Goal: Task Accomplishment & Management: Manage account settings

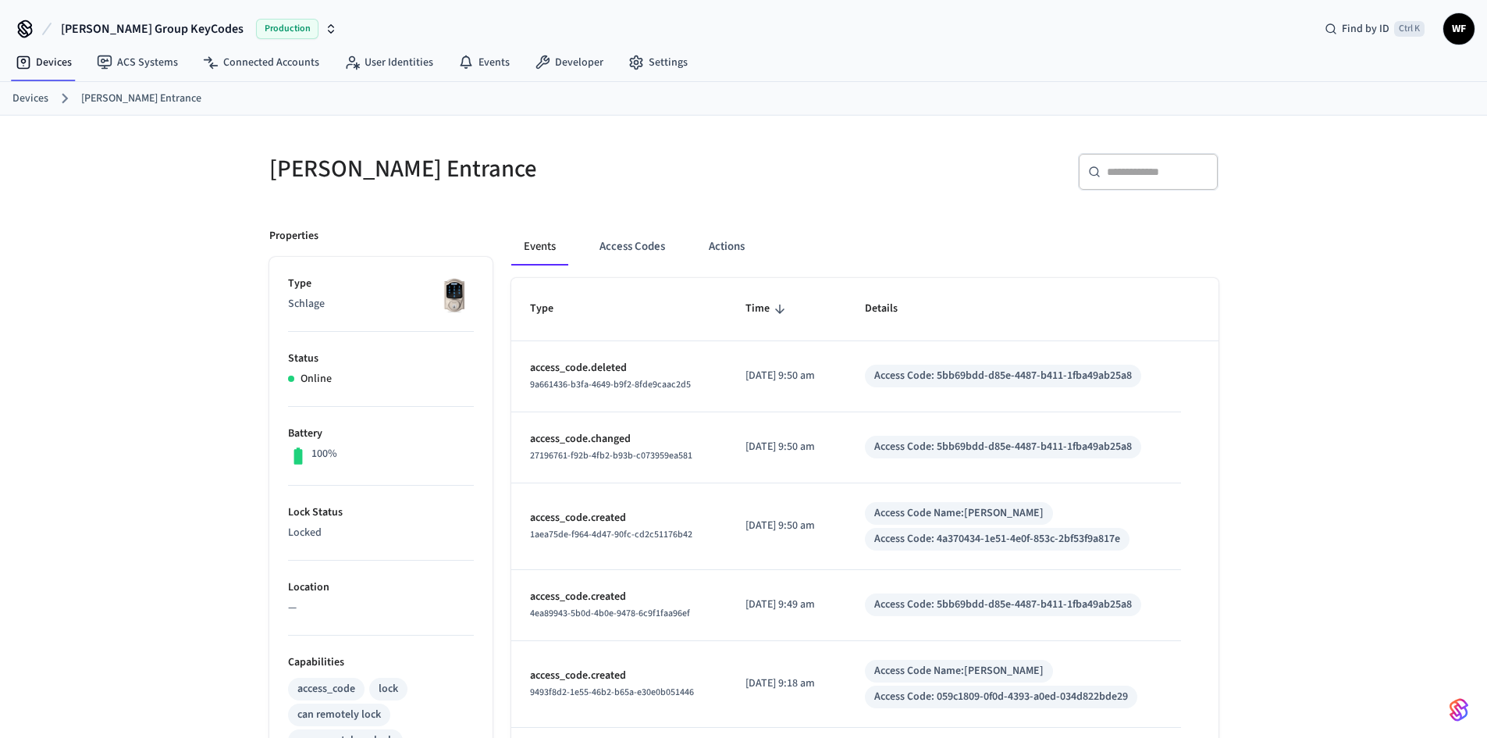
scroll to position [20, 0]
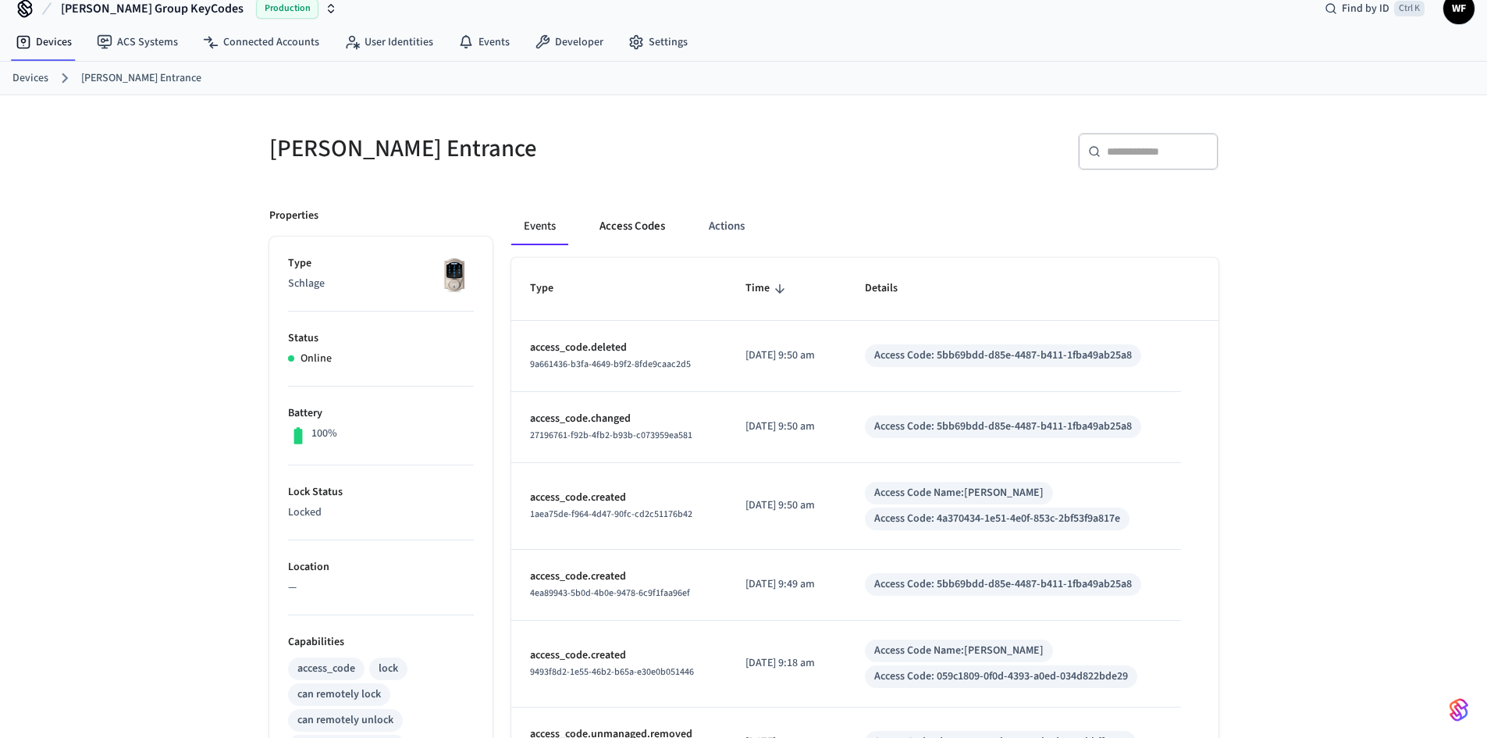
click at [663, 231] on button "Access Codes" at bounding box center [632, 226] width 91 height 37
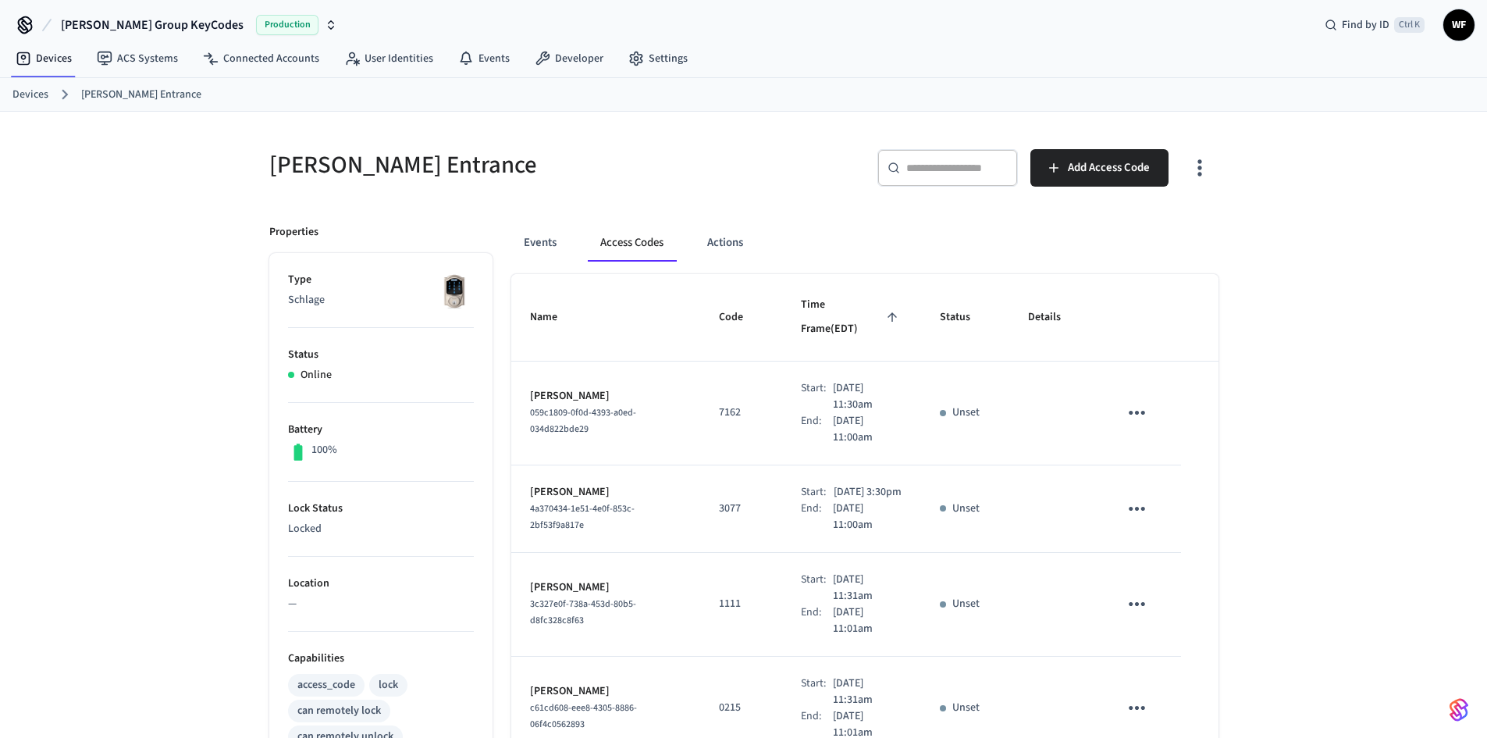
scroll to position [0, 0]
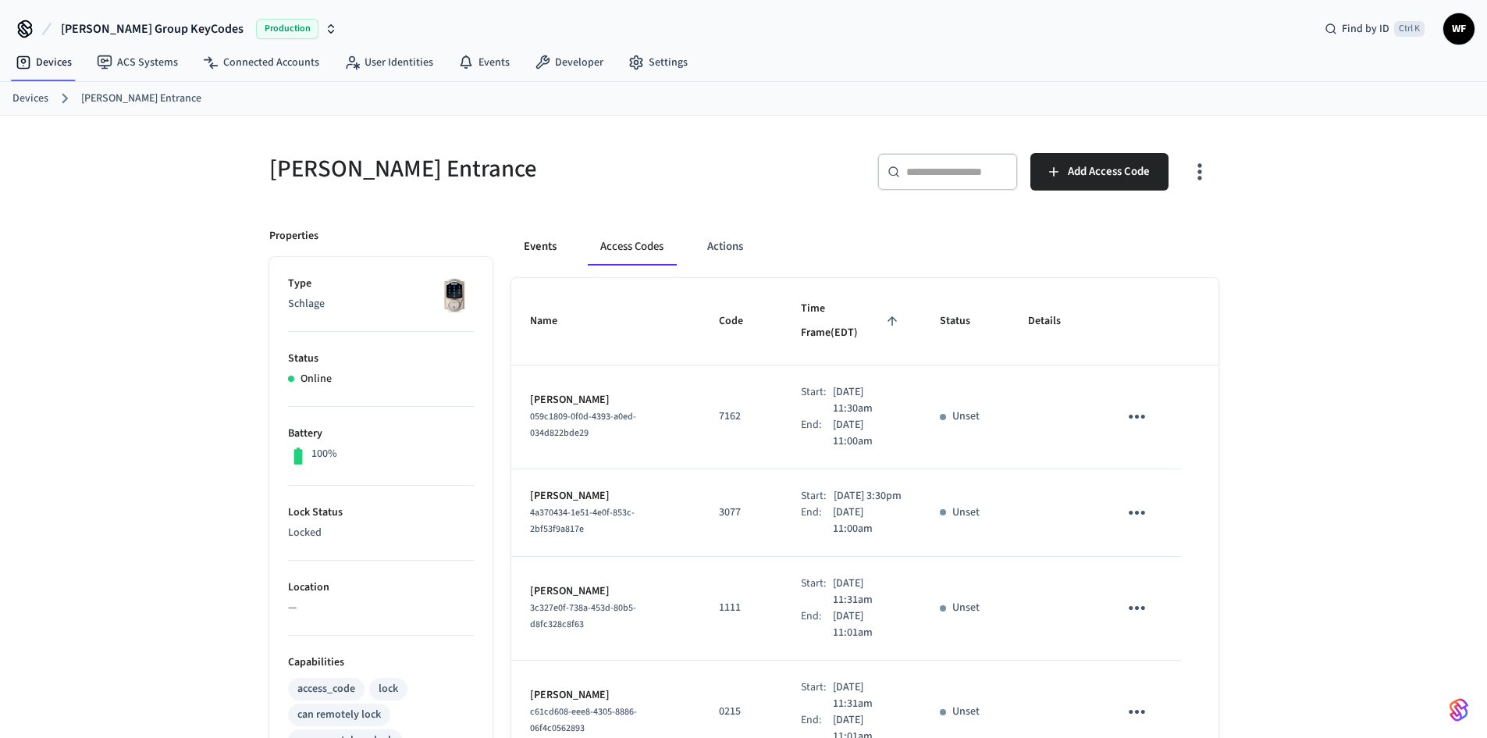
click at [543, 250] on button "Events" at bounding box center [540, 246] width 58 height 37
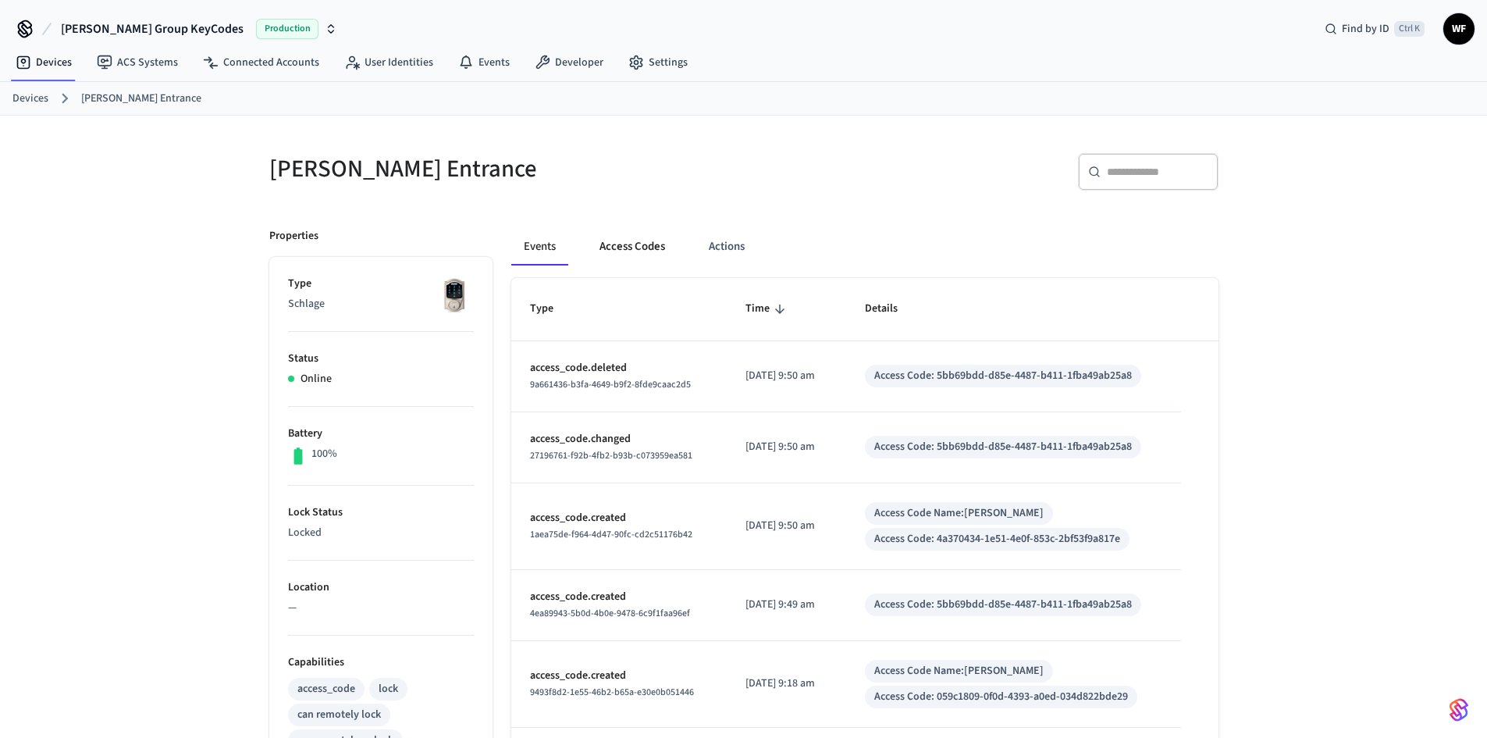
click at [626, 257] on button "Access Codes" at bounding box center [632, 246] width 91 height 37
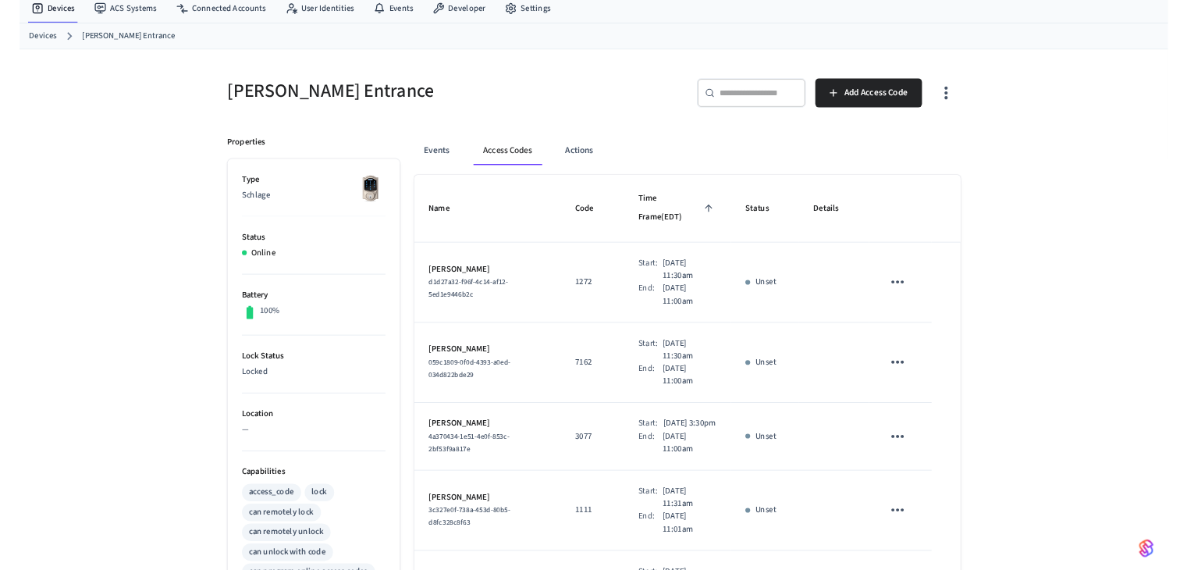
scroll to position [78, 0]
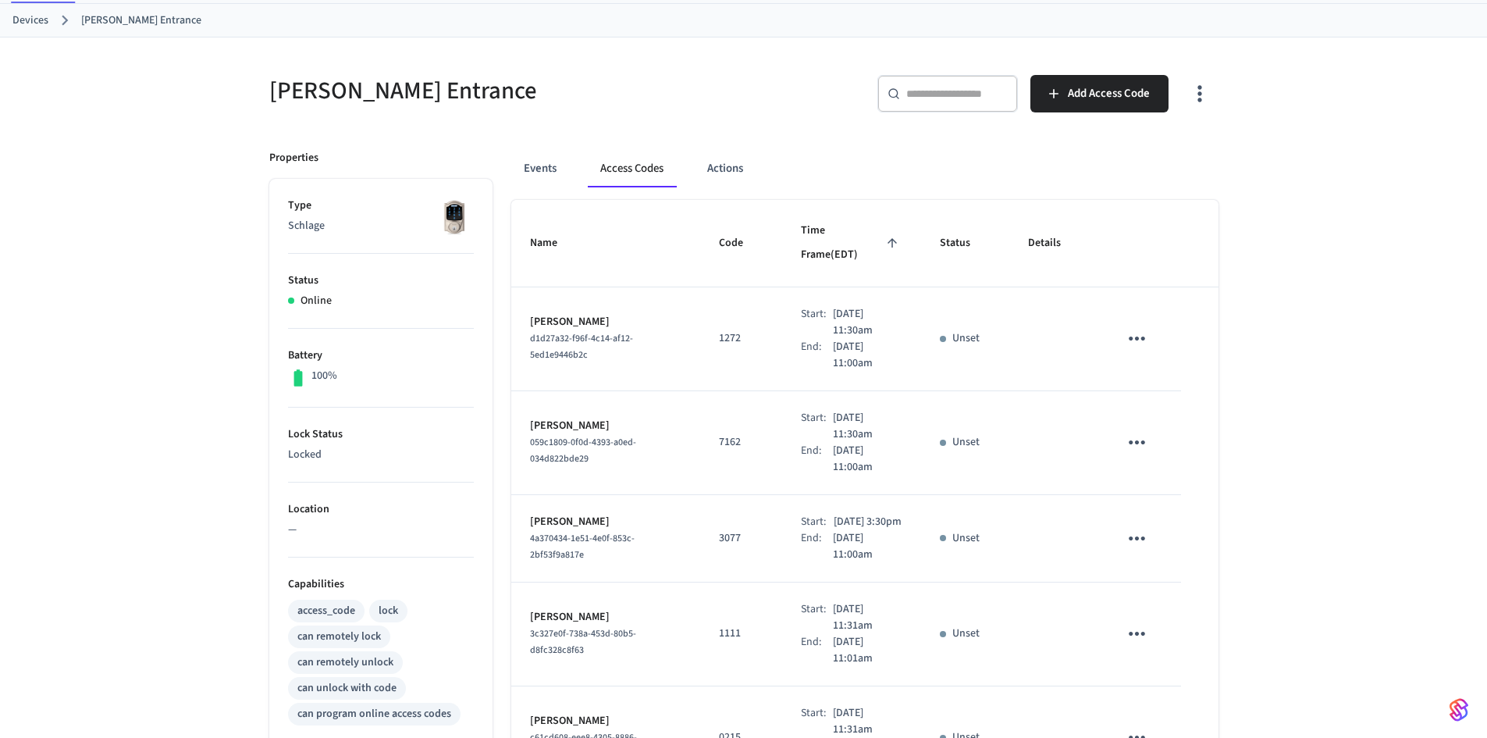
click at [1153, 521] on button "sticky table" at bounding box center [1137, 538] width 37 height 37
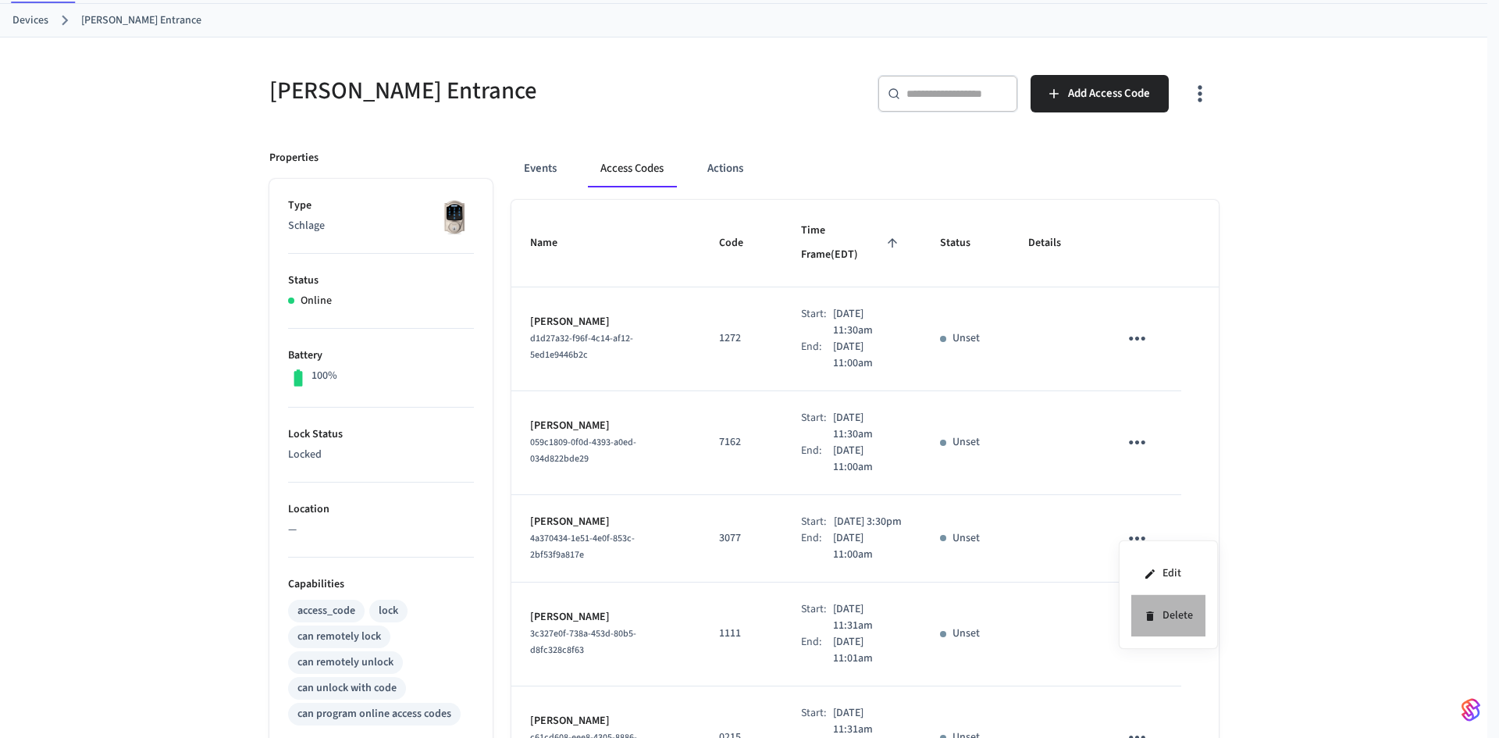
click at [1152, 610] on icon at bounding box center [1150, 616] width 12 height 12
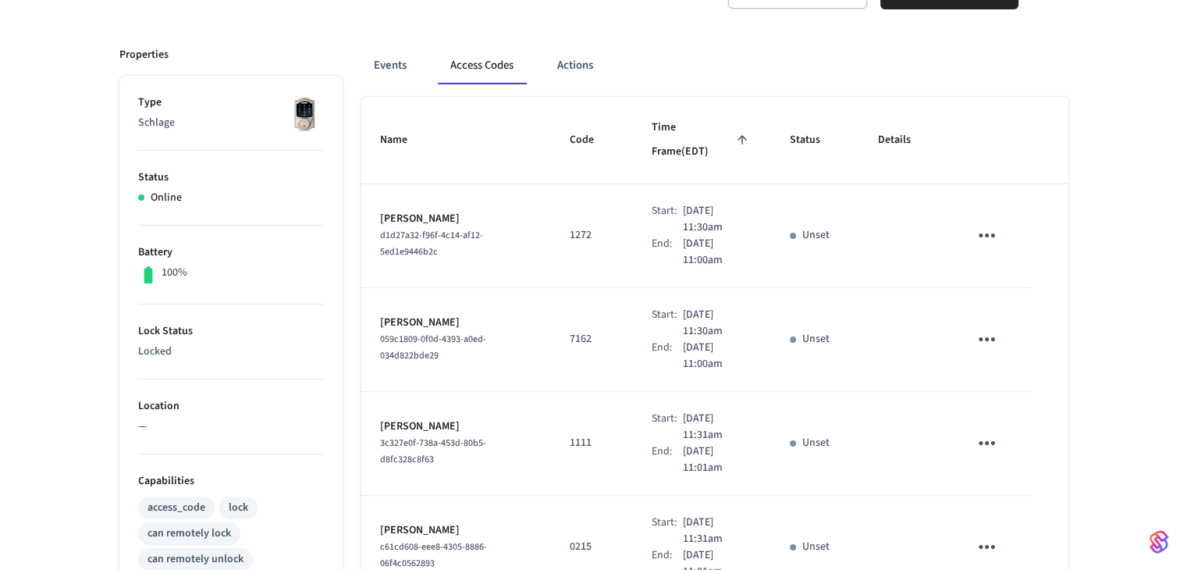
scroll to position [156, 0]
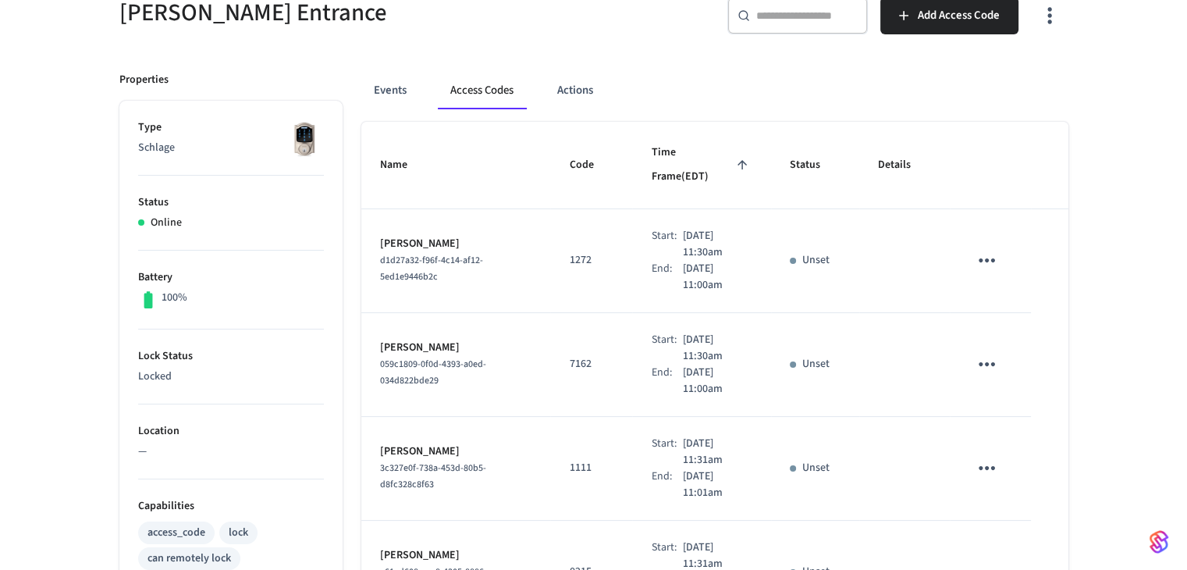
drag, startPoint x: 467, startPoint y: 215, endPoint x: 378, endPoint y: 219, distance: 89.1
click at [378, 219] on td "Matthew Sedgwick d1d27a32-f96f-4c14-af12-5ed1e9446b2c" at bounding box center [456, 261] width 190 height 104
copy p "Matthew Sedgwick"
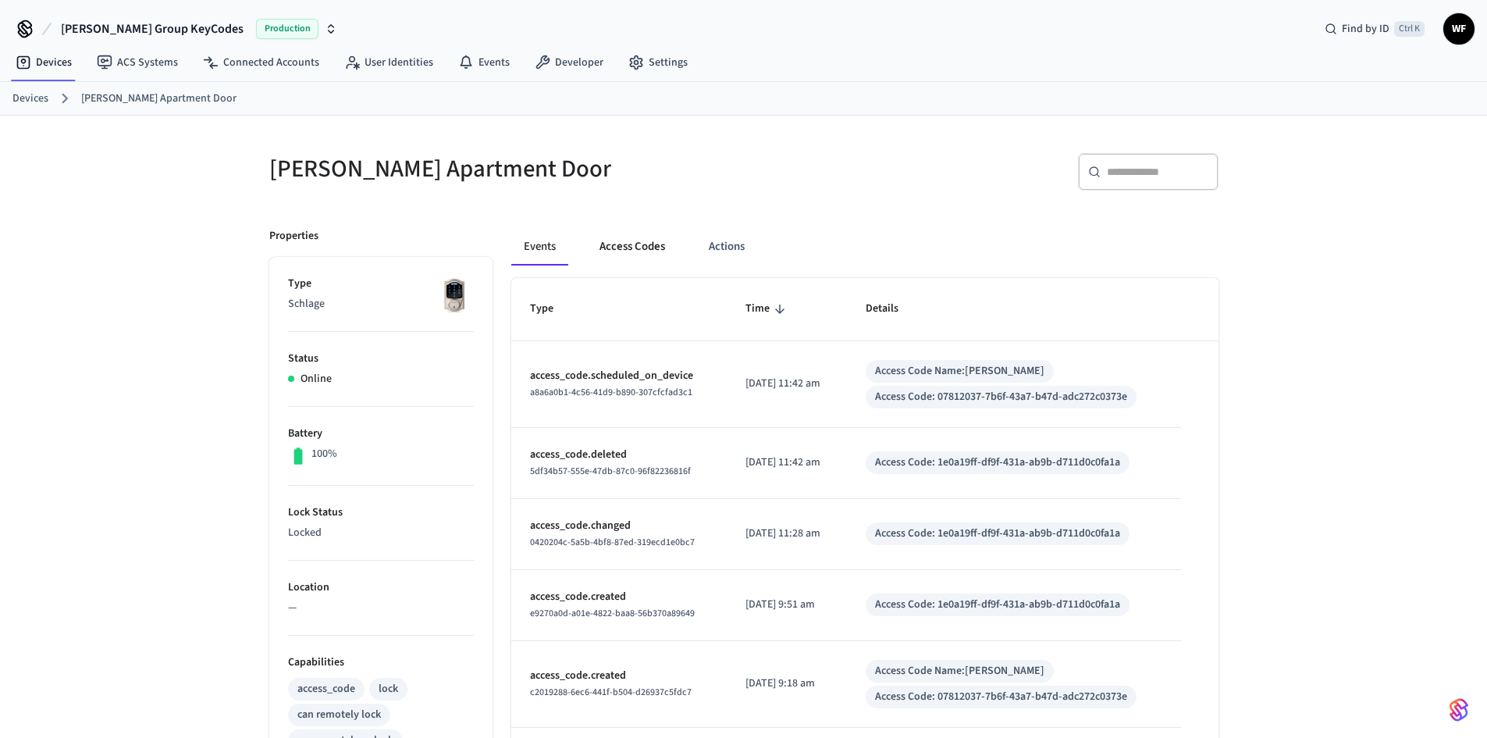
click at [611, 246] on button "Access Codes" at bounding box center [632, 246] width 91 height 37
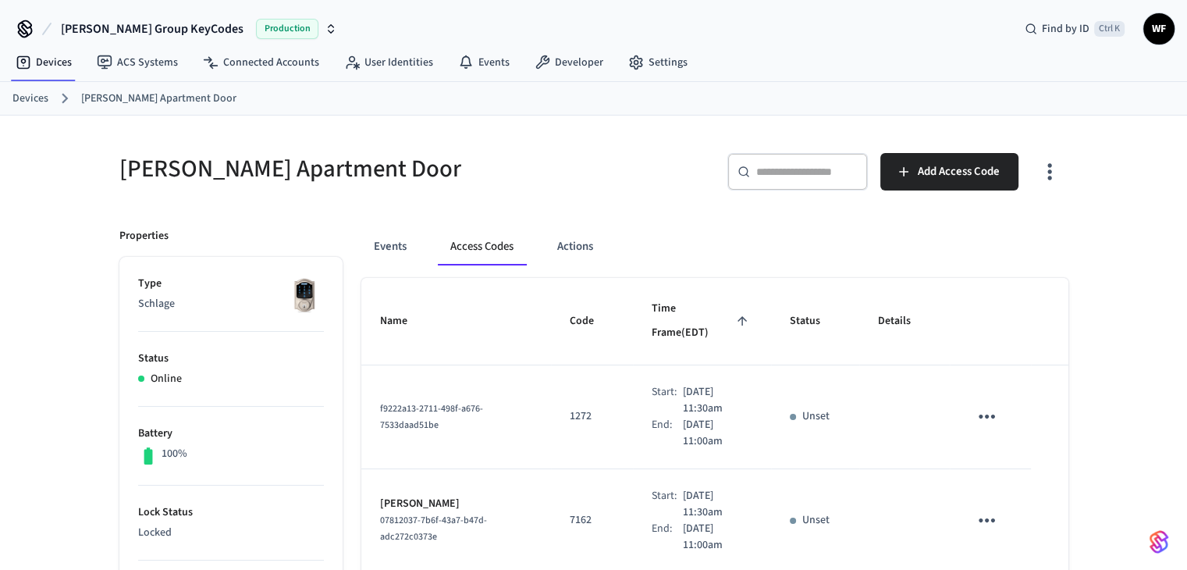
click at [993, 404] on icon "sticky table" at bounding box center [987, 416] width 24 height 24
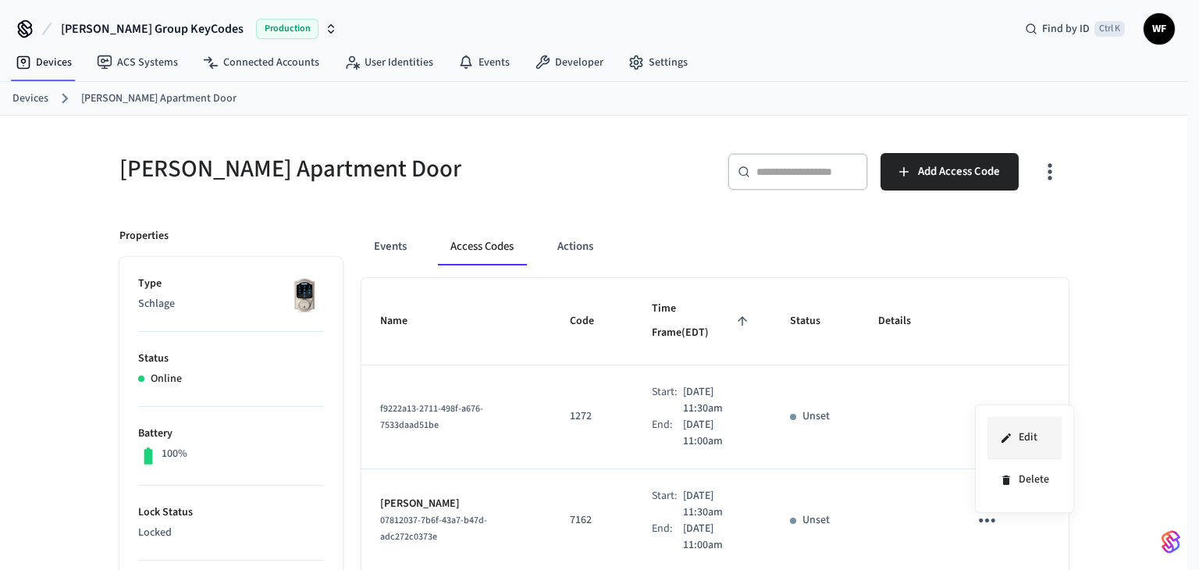
click at [1017, 429] on li "Edit" at bounding box center [1024, 438] width 74 height 42
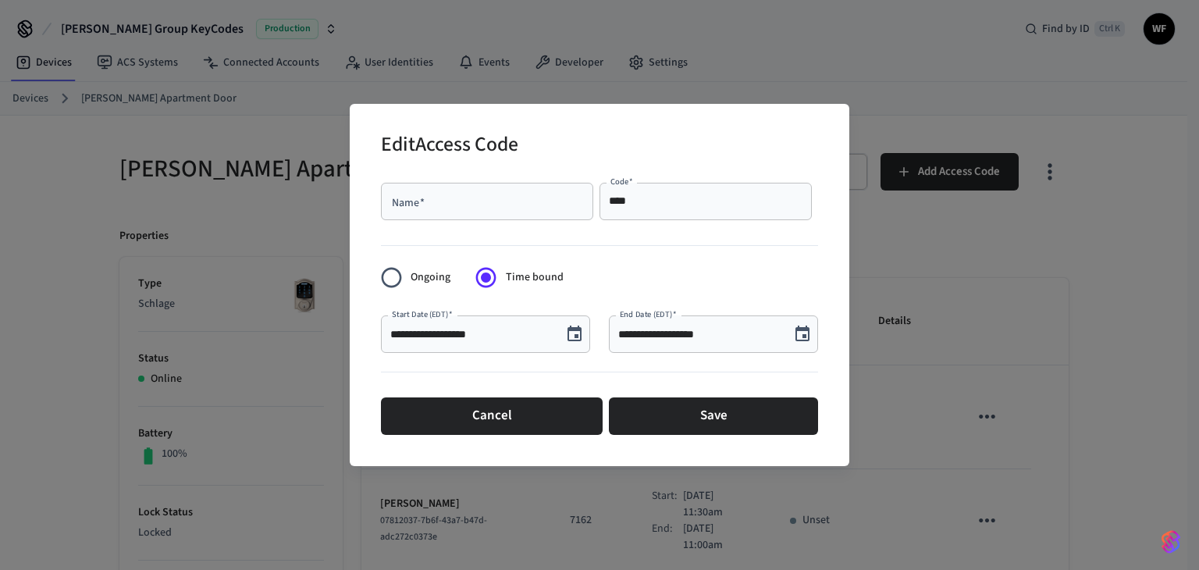
click at [565, 208] on input "Name   *" at bounding box center [487, 202] width 194 height 16
paste input "**********"
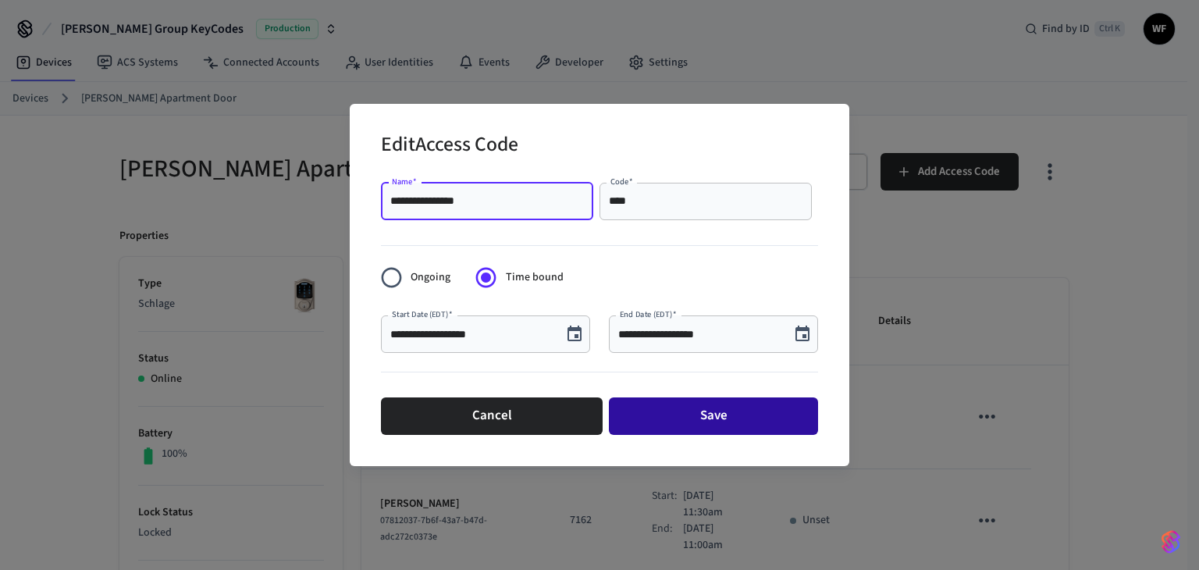
type input "**********"
click at [723, 413] on button "Save" at bounding box center [713, 415] width 209 height 37
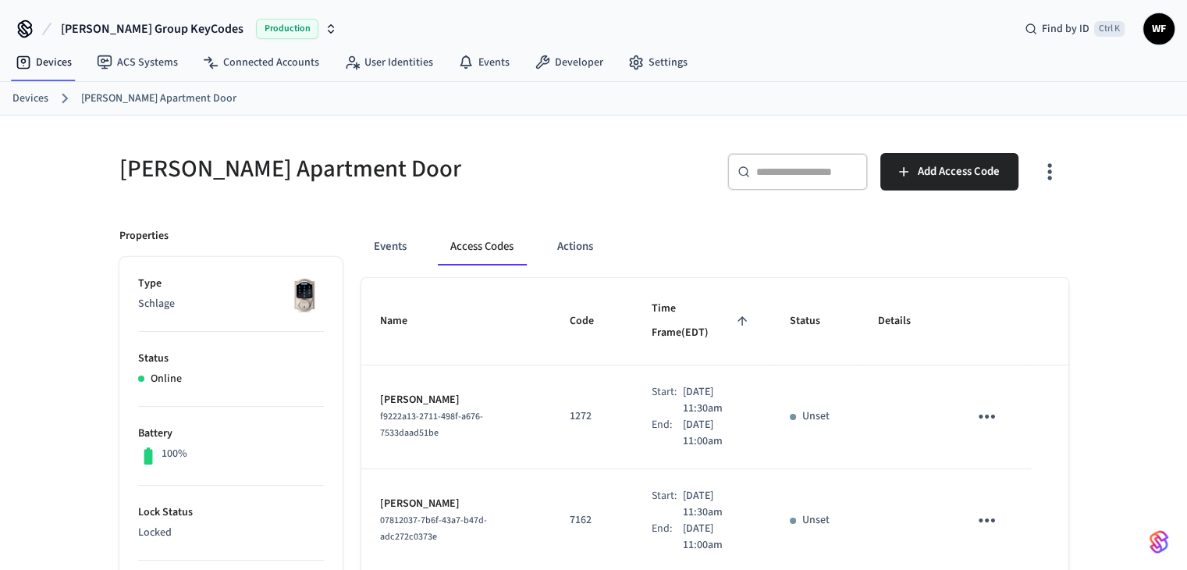
click at [52, 97] on ol "Devices Henry's Apartment Door" at bounding box center [599, 98] width 1175 height 20
click at [34, 96] on link "Devices" at bounding box center [30, 99] width 36 height 16
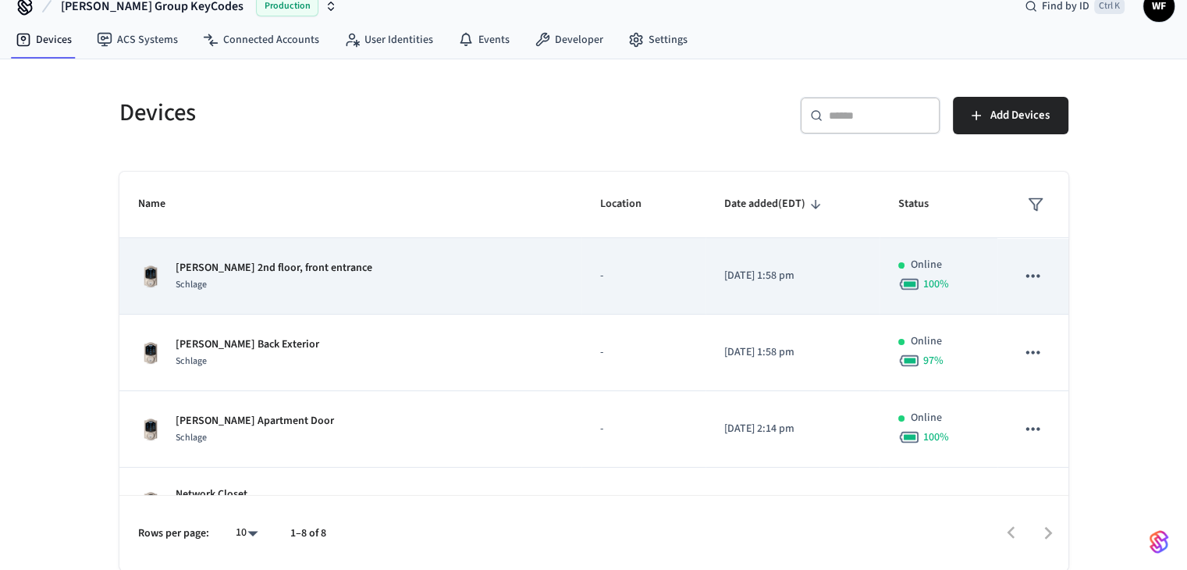
click at [361, 286] on div "Arnold 2nd floor, front entrance Schlage" at bounding box center [350, 276] width 425 height 33
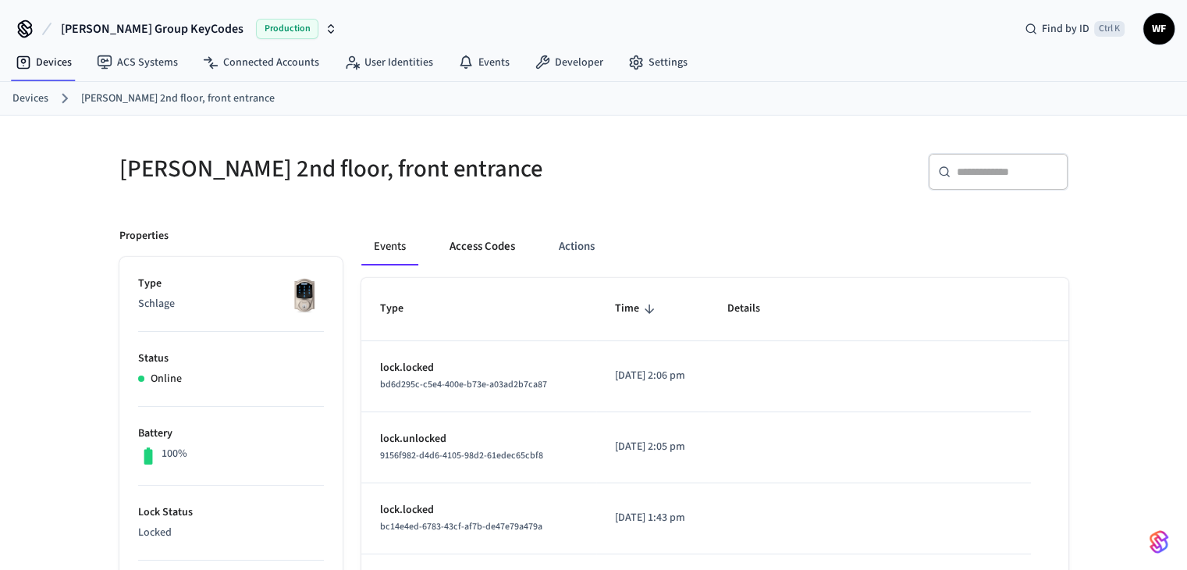
click at [505, 244] on button "Access Codes" at bounding box center [482, 246] width 91 height 37
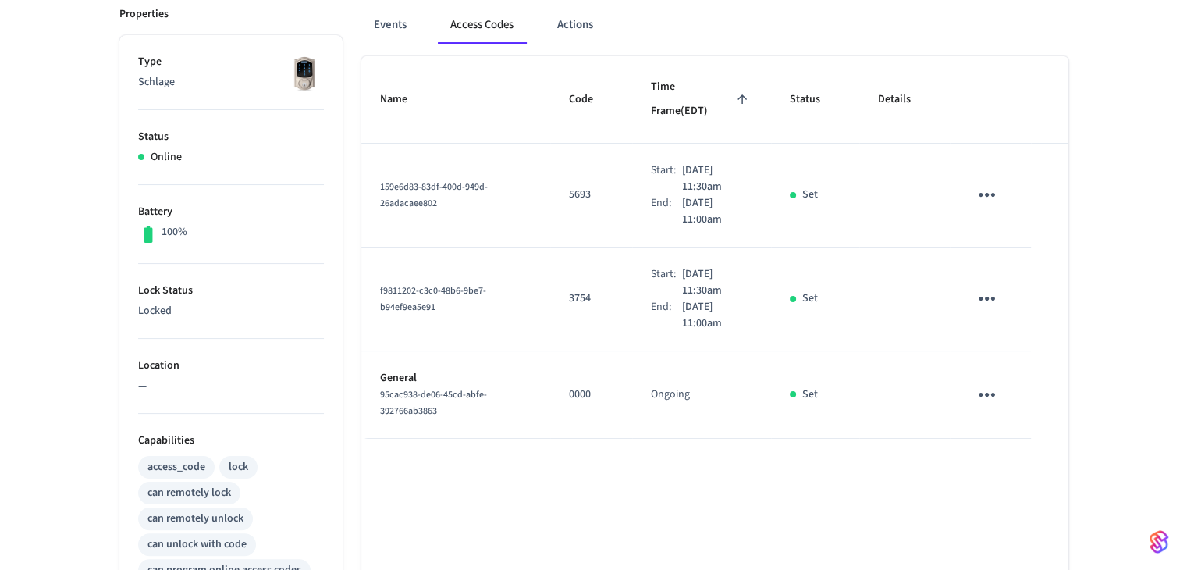
scroll to position [234, 0]
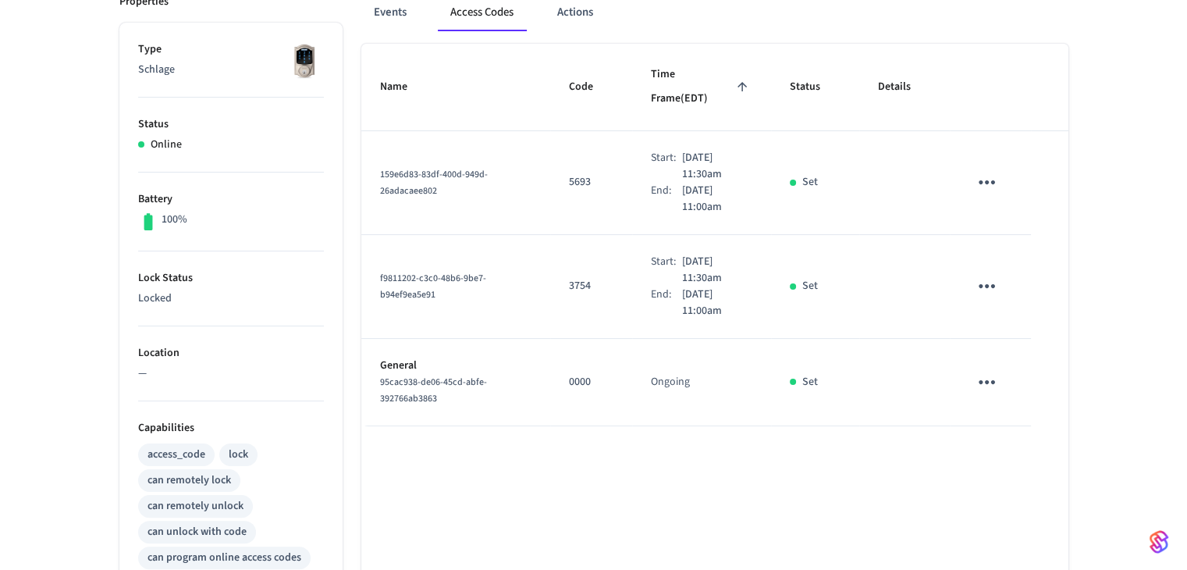
click at [985, 164] on button "sticky table" at bounding box center [987, 182] width 37 height 37
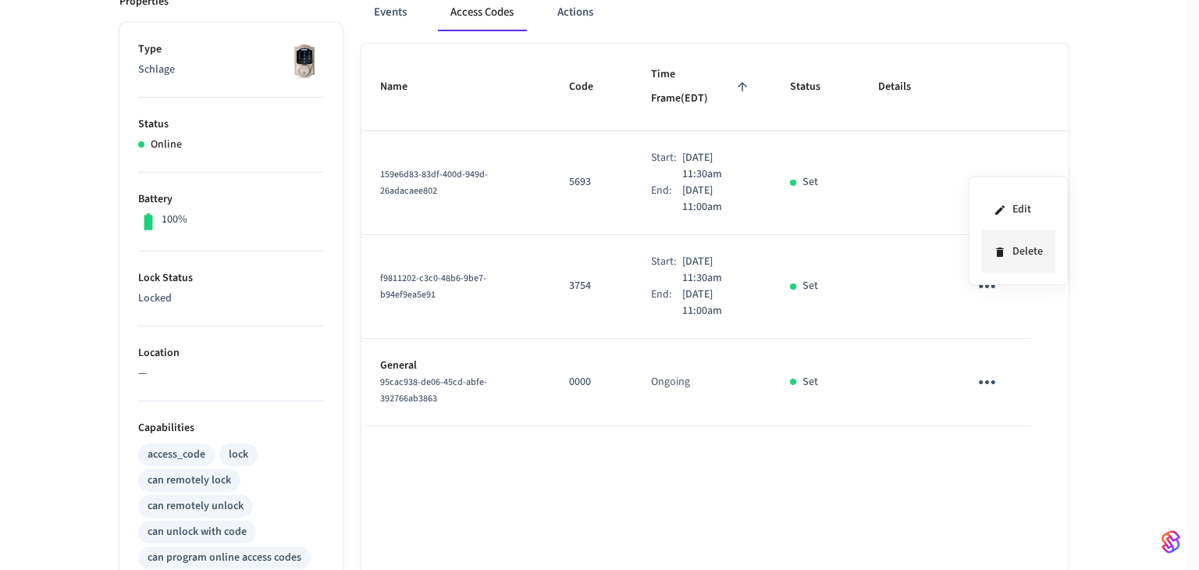
click at [1000, 258] on li "Delete" at bounding box center [1018, 251] width 74 height 41
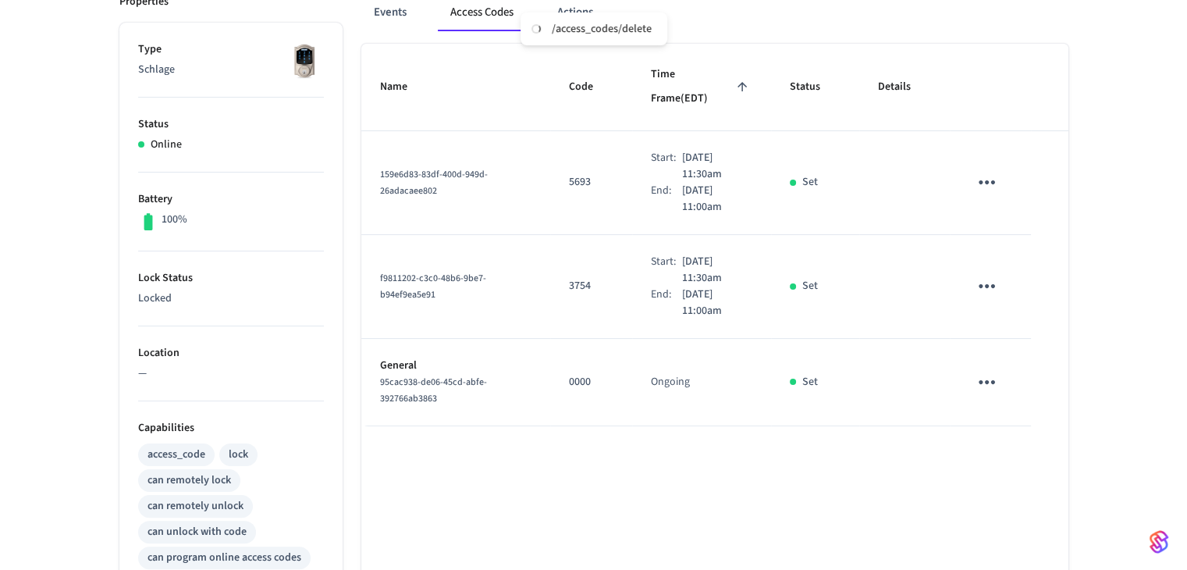
click at [1000, 268] on button "sticky table" at bounding box center [987, 286] width 37 height 37
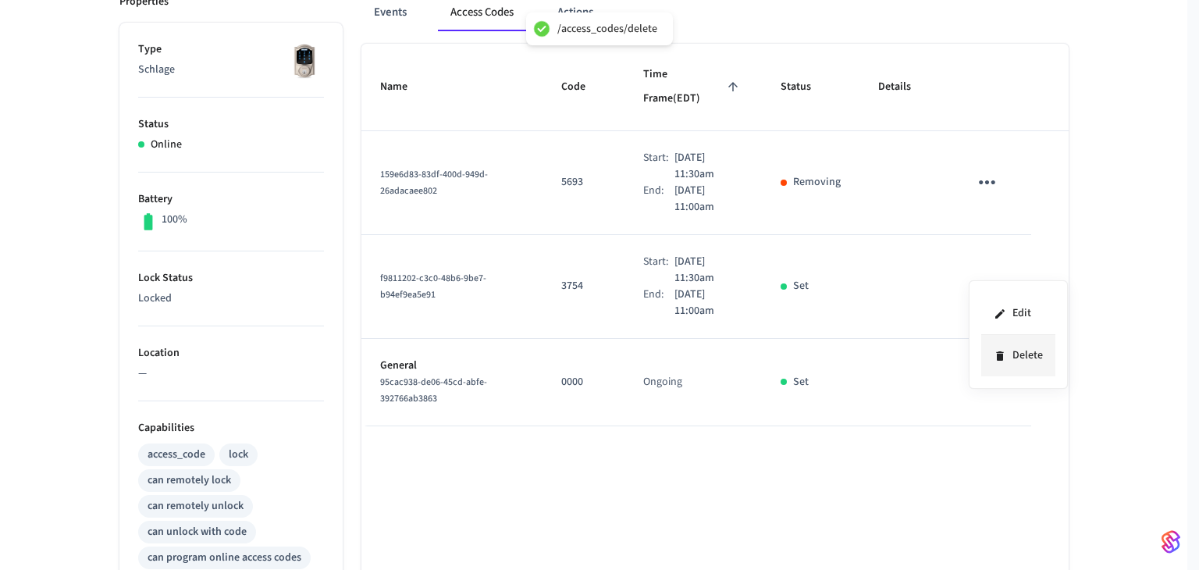
click at [1005, 345] on li "Delete" at bounding box center [1018, 355] width 74 height 41
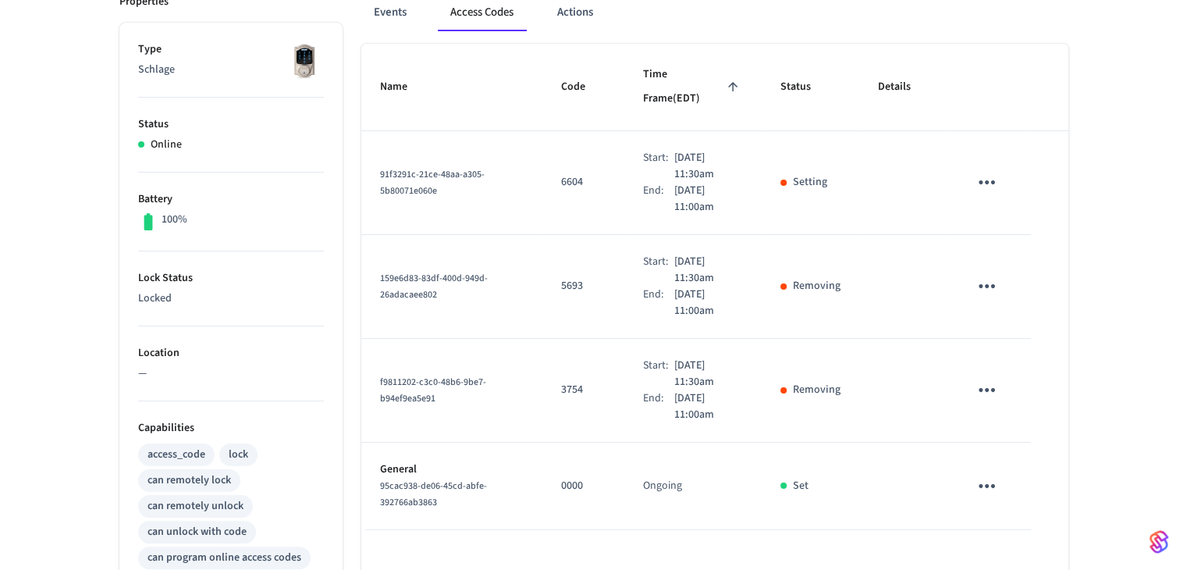
click at [991, 170] on icon "sticky table" at bounding box center [987, 182] width 24 height 24
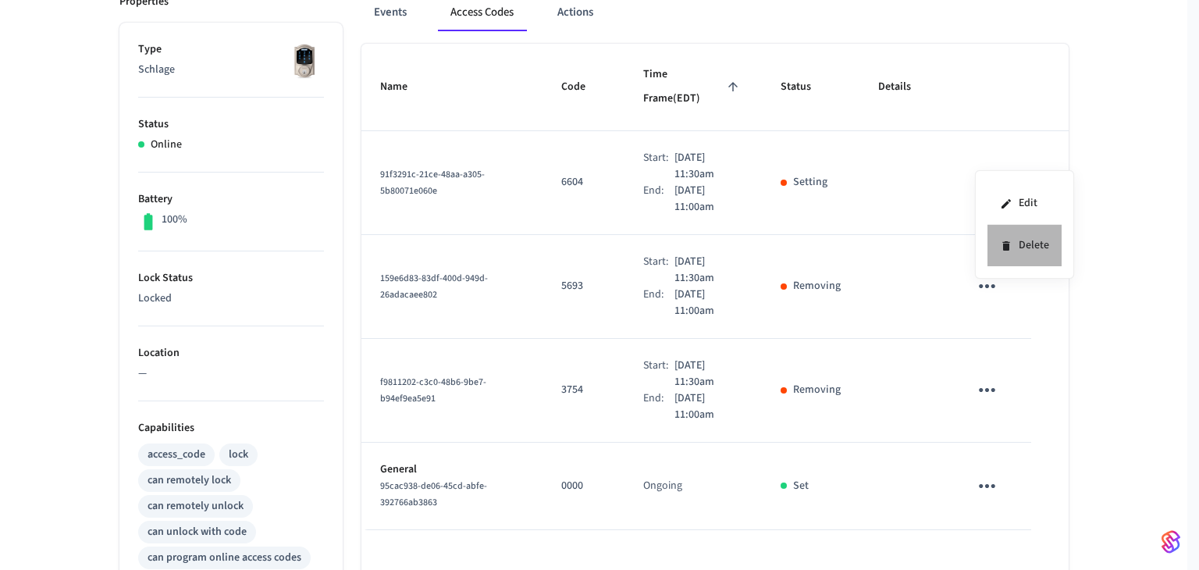
click at [1024, 254] on li "Delete" at bounding box center [1024, 245] width 74 height 41
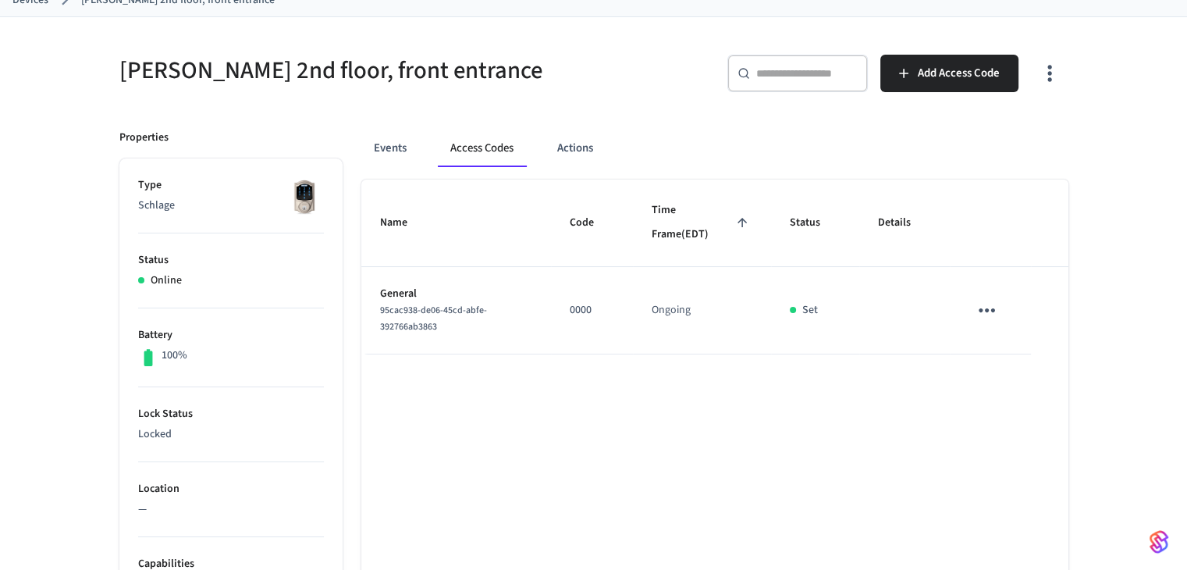
scroll to position [0, 0]
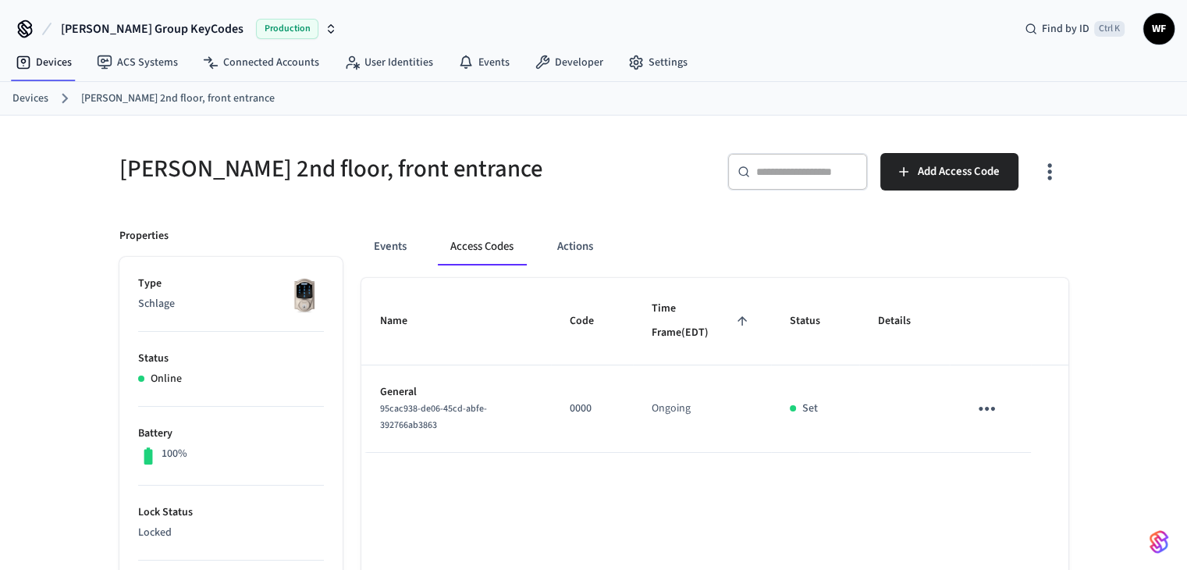
click at [45, 94] on link "Devices" at bounding box center [30, 99] width 36 height 16
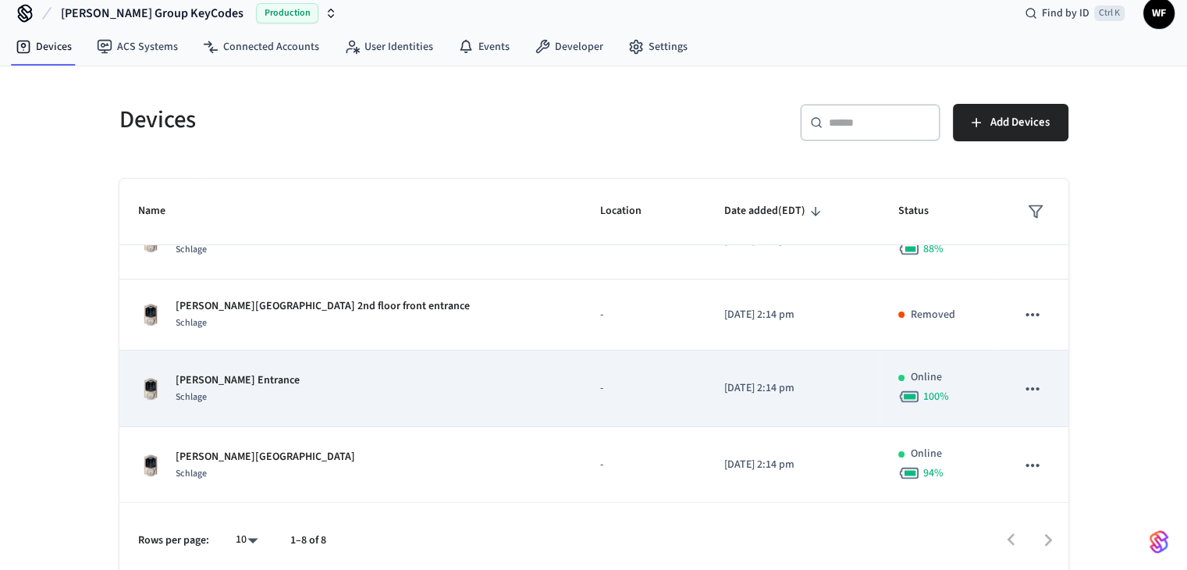
scroll to position [23, 0]
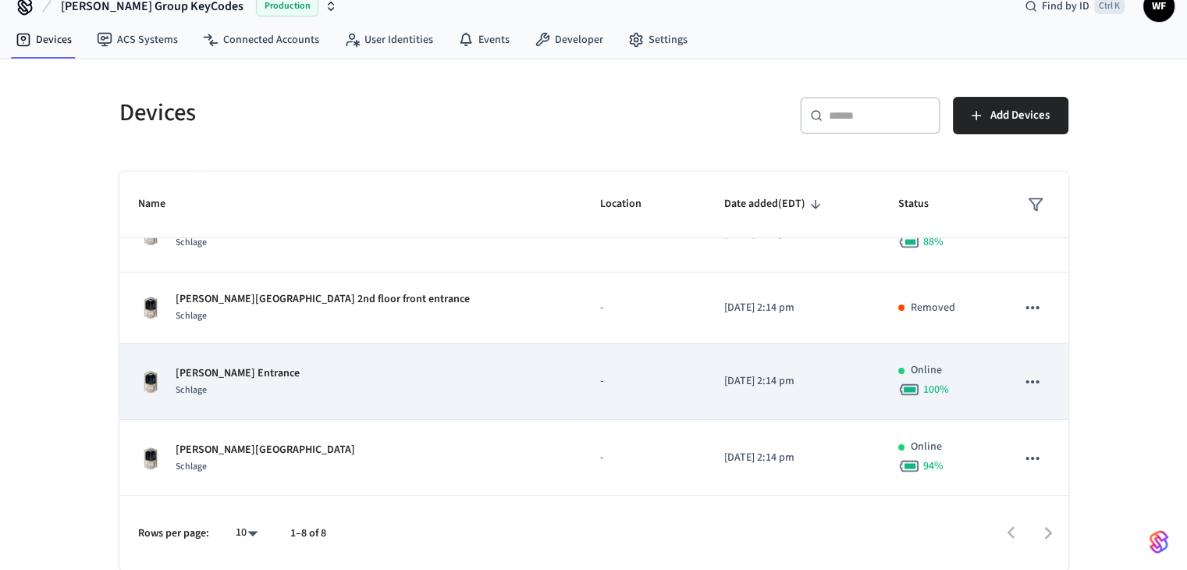
click at [292, 382] on div "Schlage" at bounding box center [238, 390] width 124 height 16
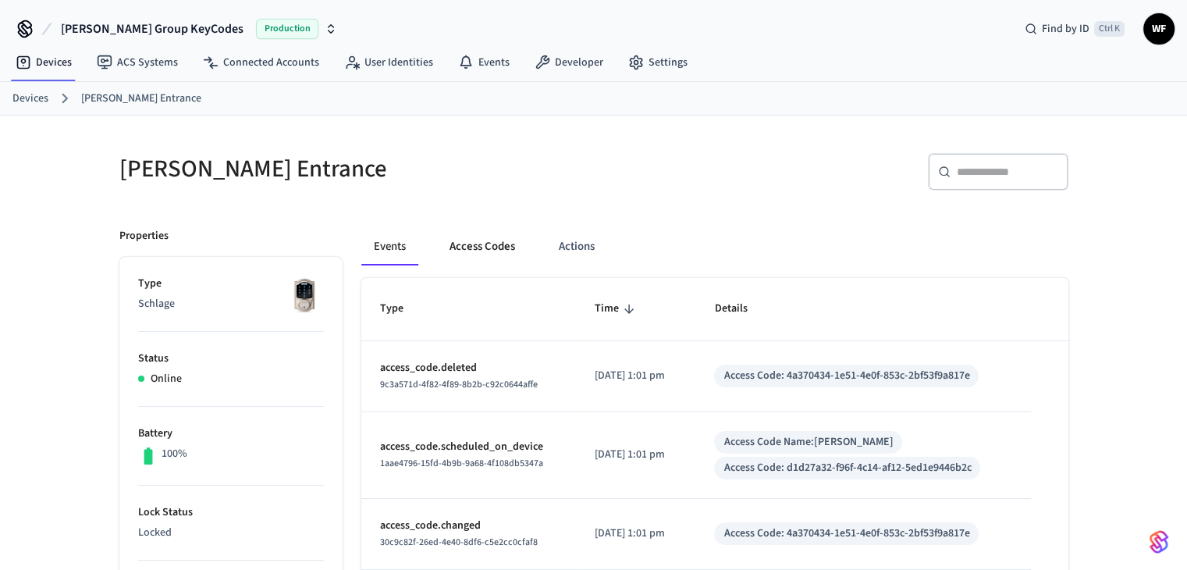
click at [489, 245] on button "Access Codes" at bounding box center [482, 246] width 91 height 37
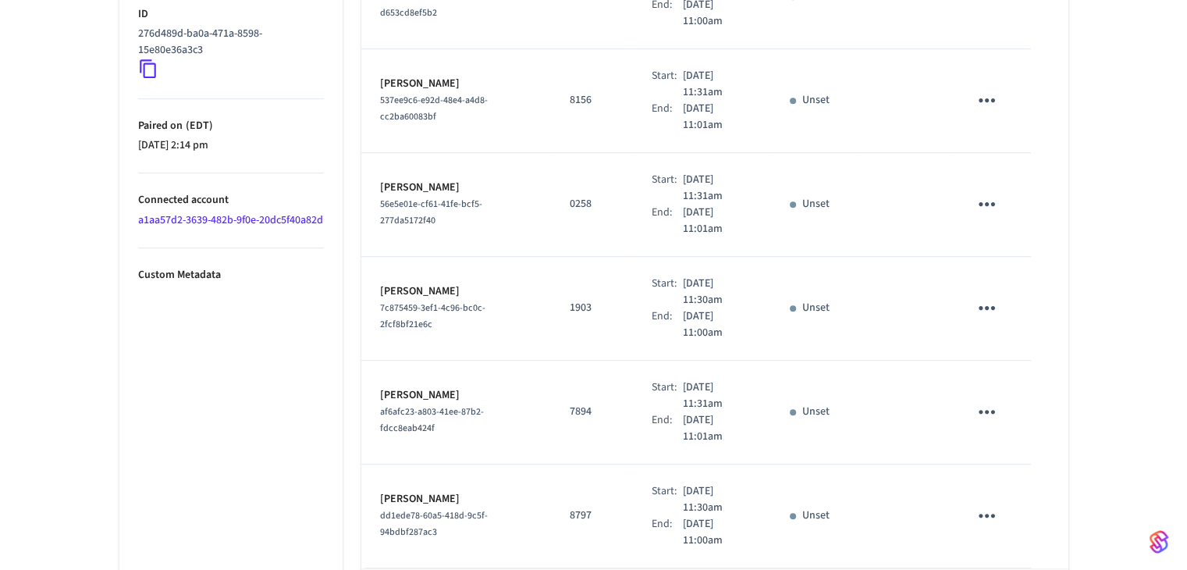
scroll to position [883, 0]
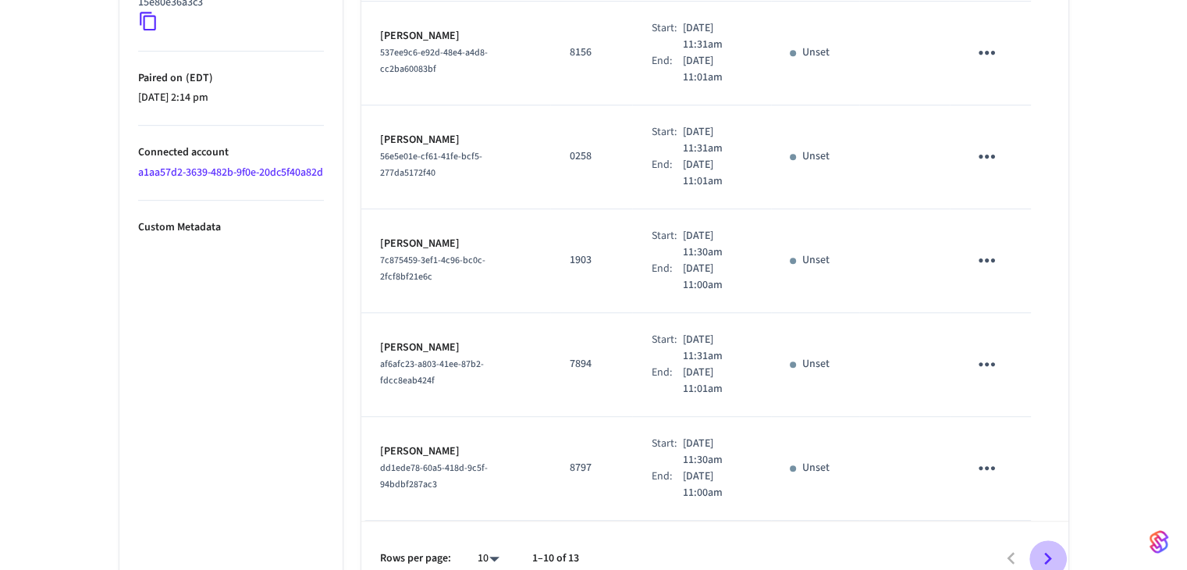
click at [1046, 546] on icon "Go to next page" at bounding box center [1048, 558] width 24 height 24
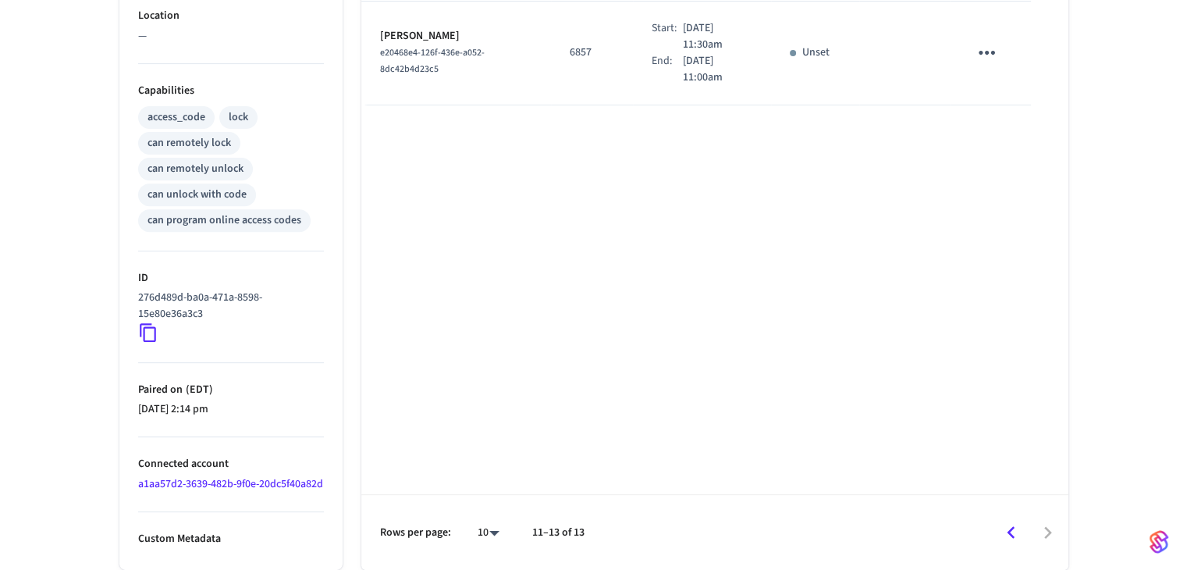
scroll to position [586, 0]
click at [1000, 541] on icon "Go to previous page" at bounding box center [1011, 533] width 24 height 24
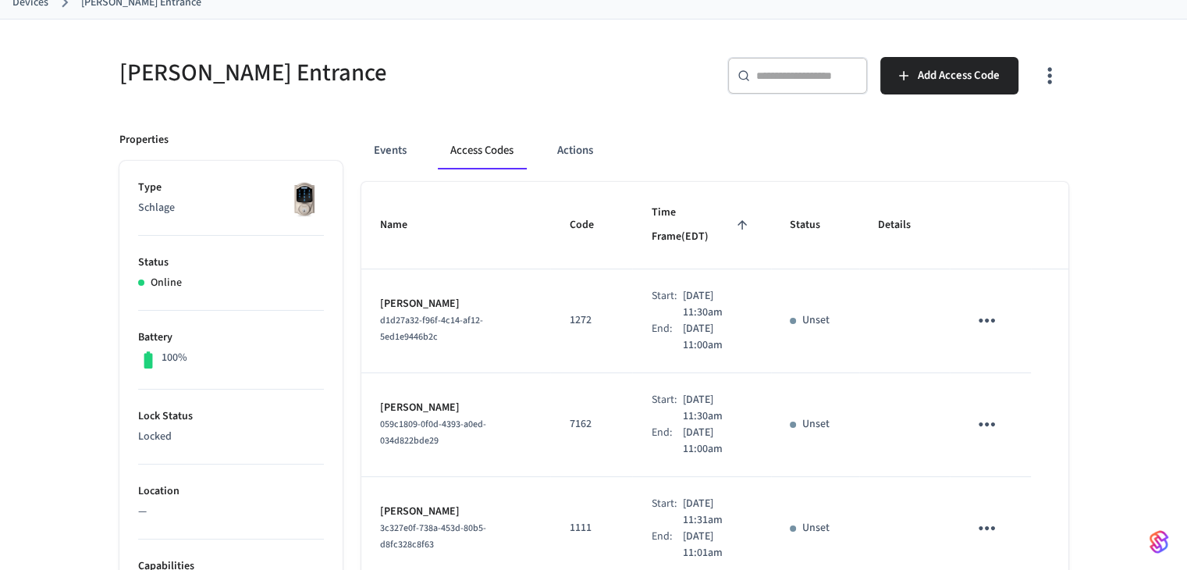
scroll to position [24, 0]
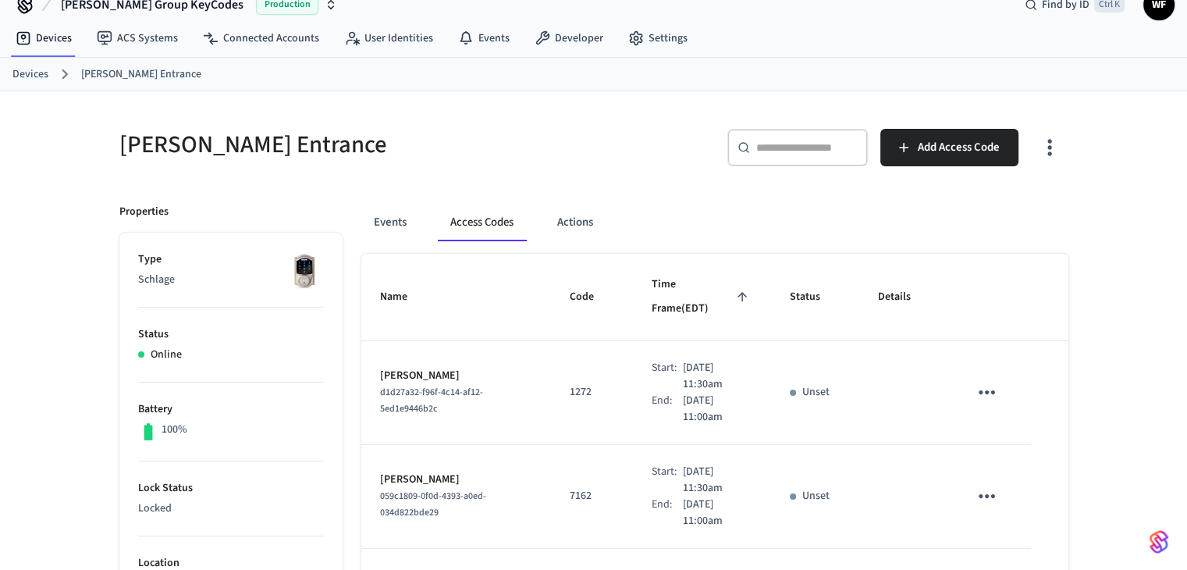
click at [813, 229] on div "Events Access Codes Actions" at bounding box center [714, 222] width 707 height 37
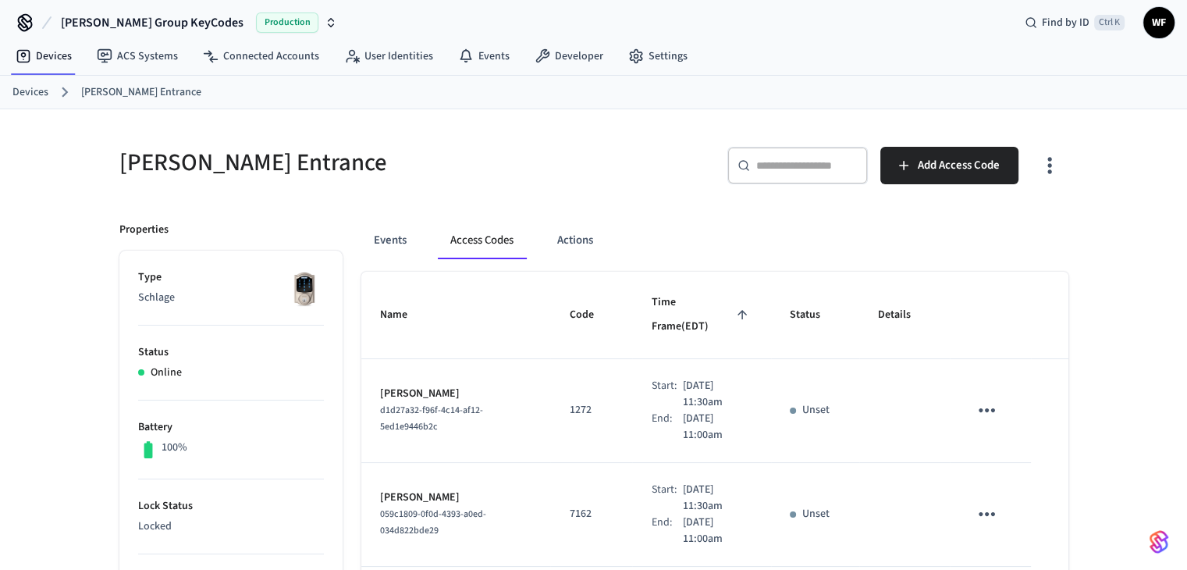
scroll to position [0, 0]
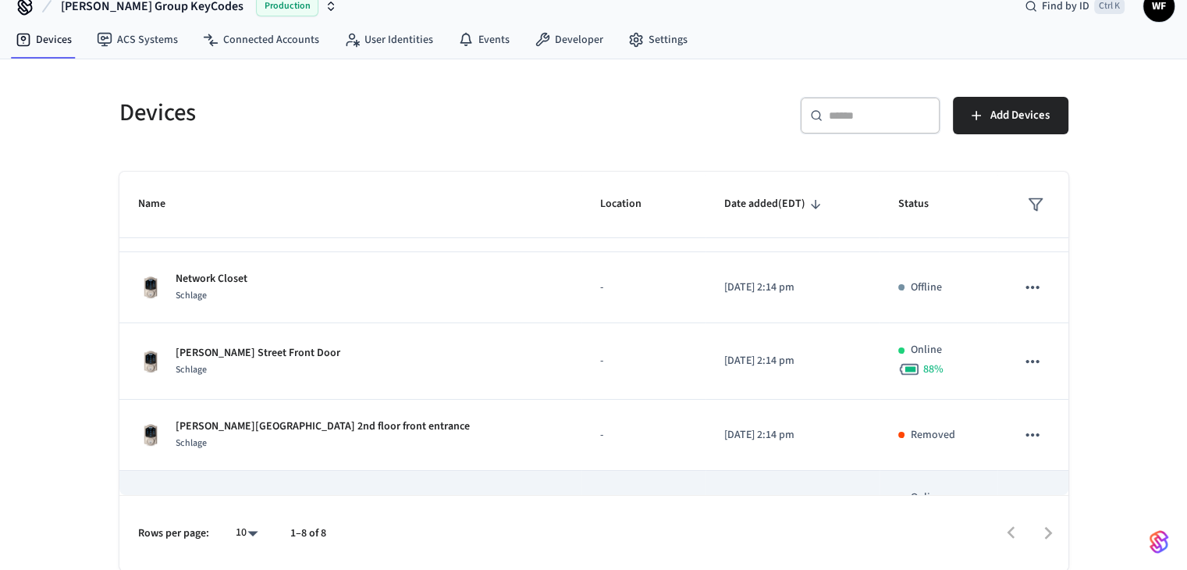
scroll to position [187, 0]
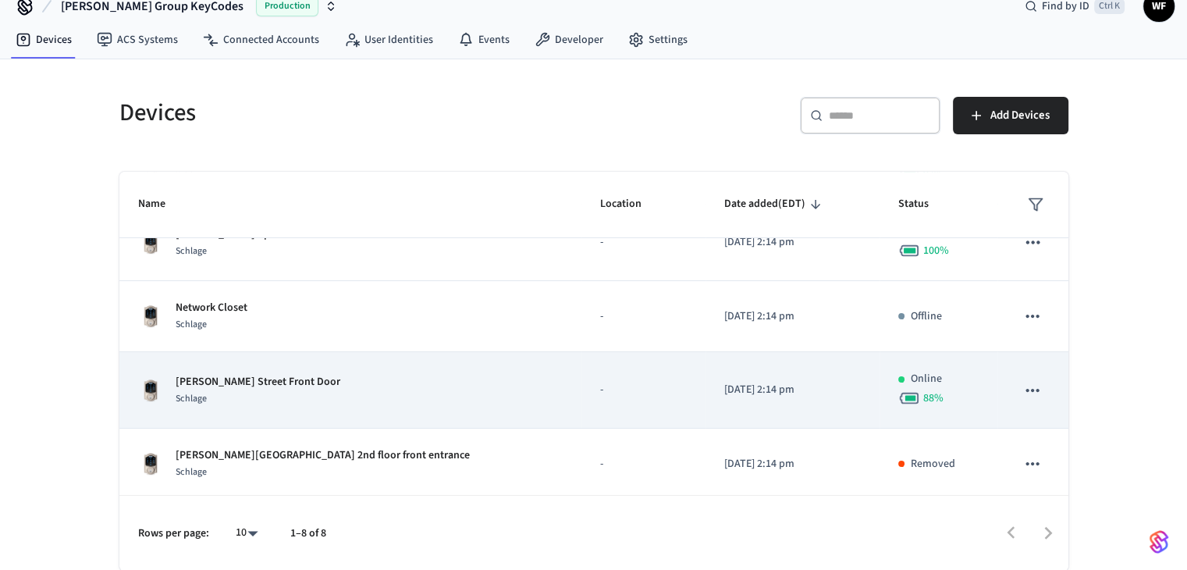
click at [381, 409] on td "Arnold Street Front Door Schlage" at bounding box center [350, 390] width 462 height 76
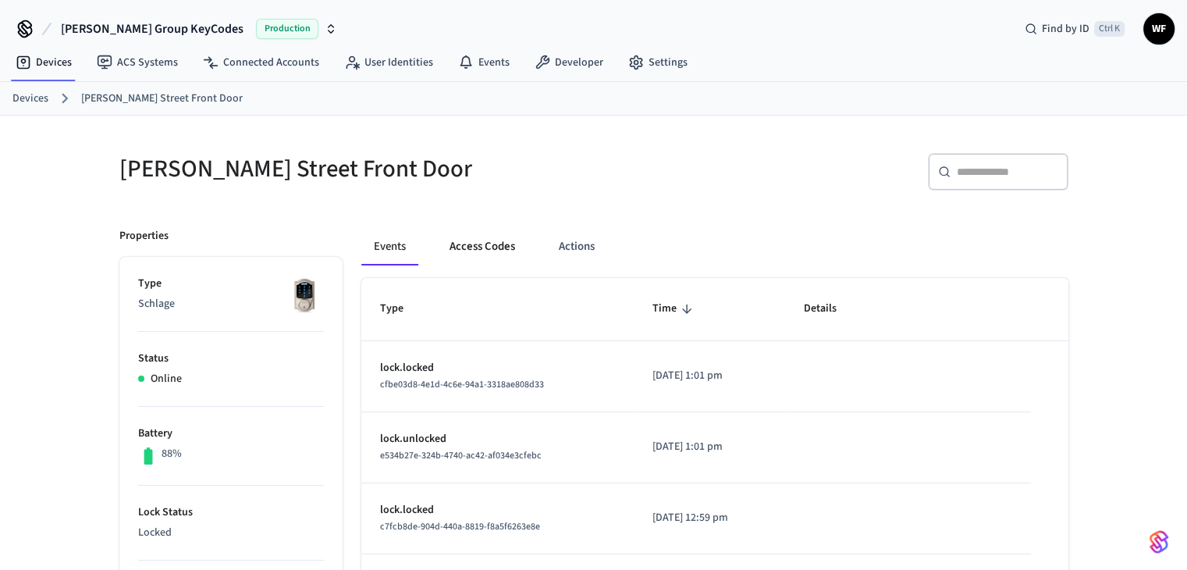
click at [497, 250] on button "Access Codes" at bounding box center [482, 246] width 91 height 37
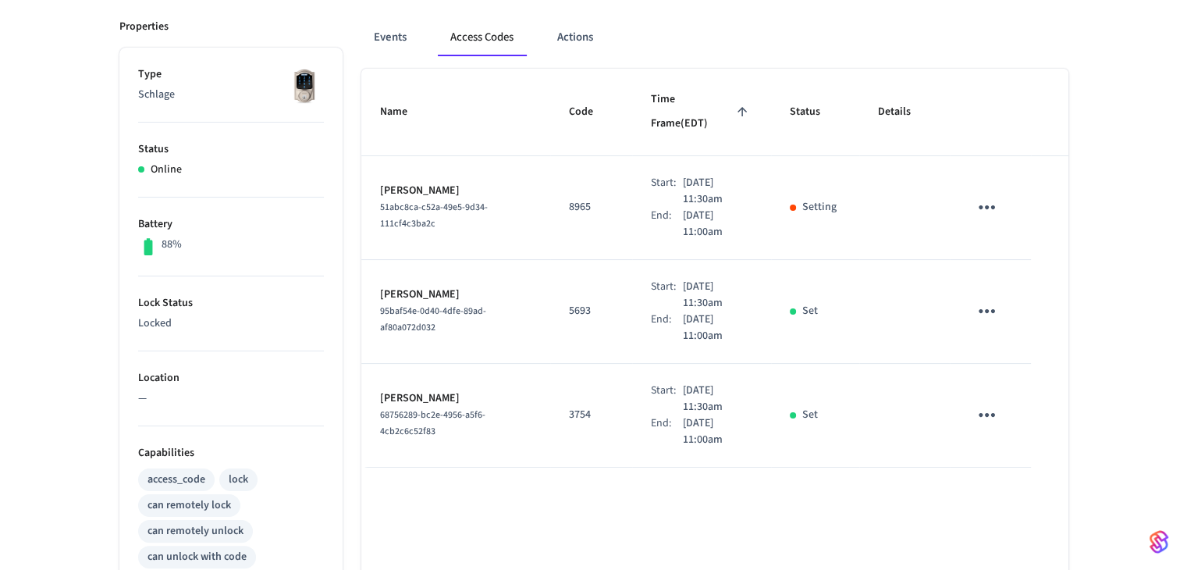
scroll to position [234, 0]
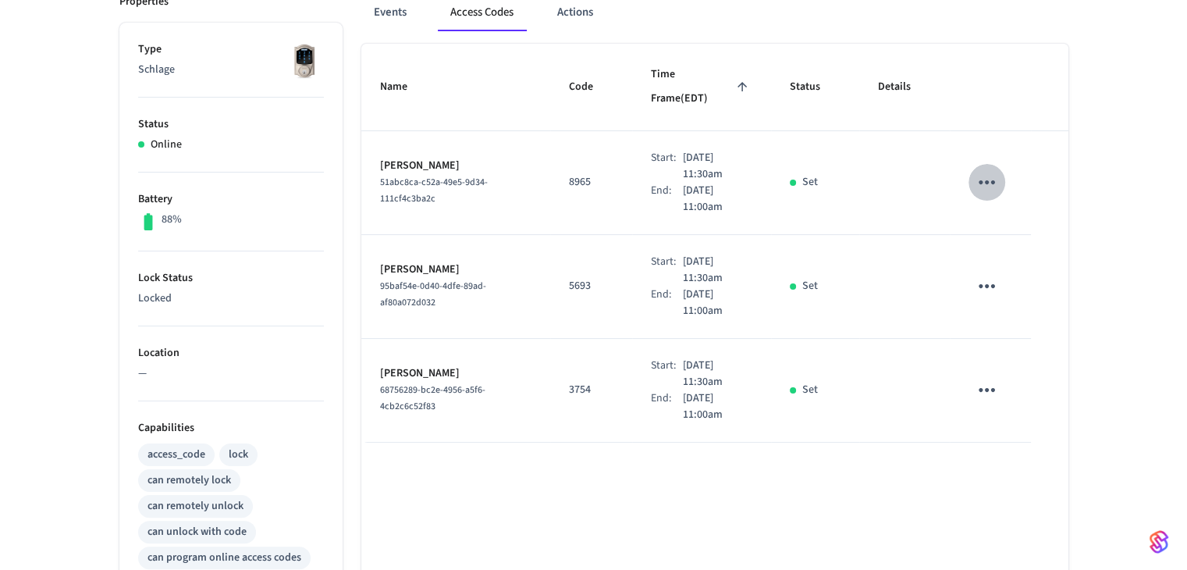
click at [994, 170] on icon "sticky table" at bounding box center [987, 182] width 24 height 24
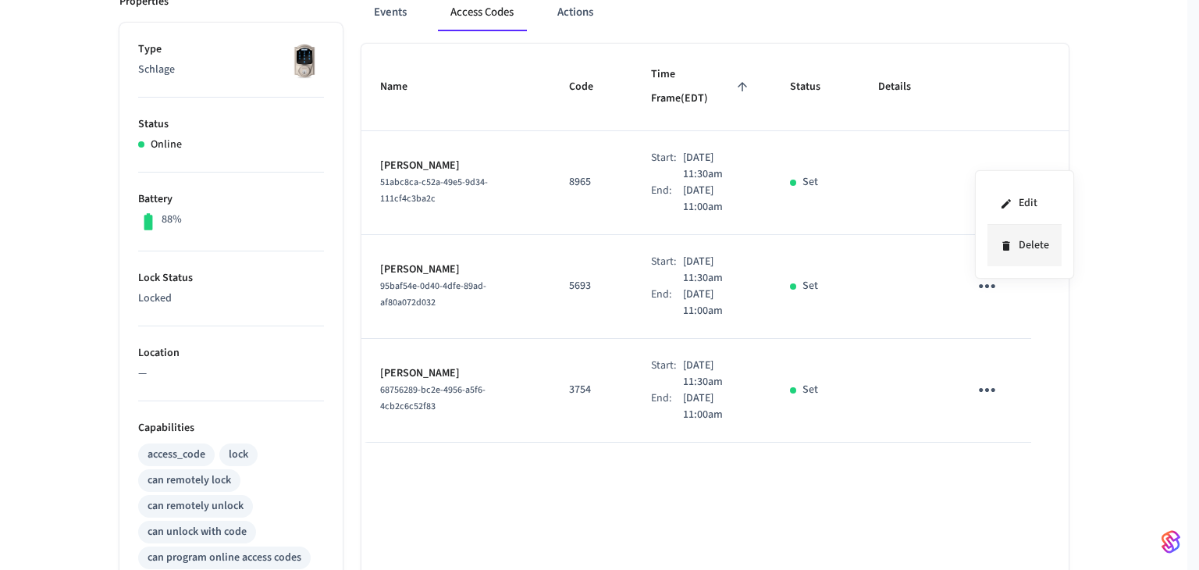
click at [1023, 241] on li "Delete" at bounding box center [1024, 245] width 74 height 41
click at [987, 274] on icon "sticky table" at bounding box center [987, 286] width 24 height 24
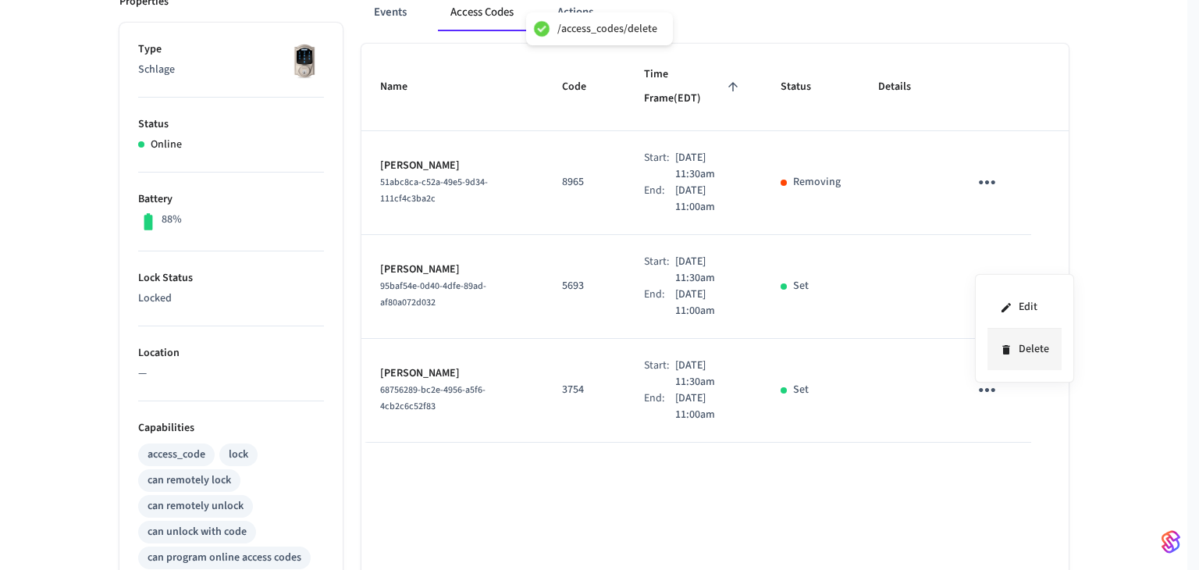
click at [1021, 359] on li "Delete" at bounding box center [1024, 349] width 74 height 41
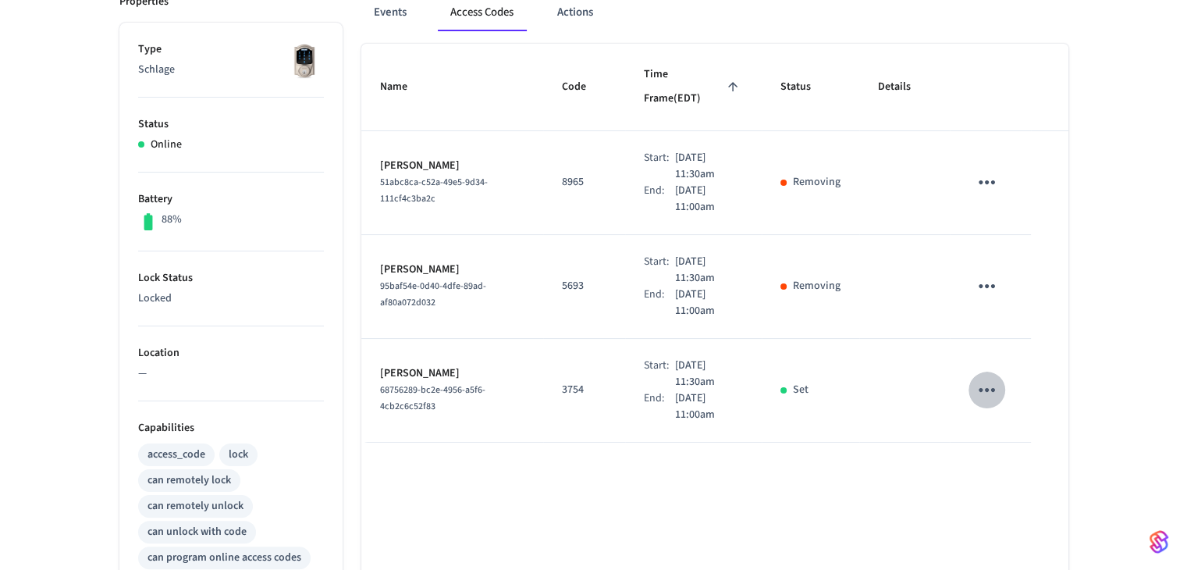
click at [996, 378] on icon "sticky table" at bounding box center [987, 390] width 24 height 24
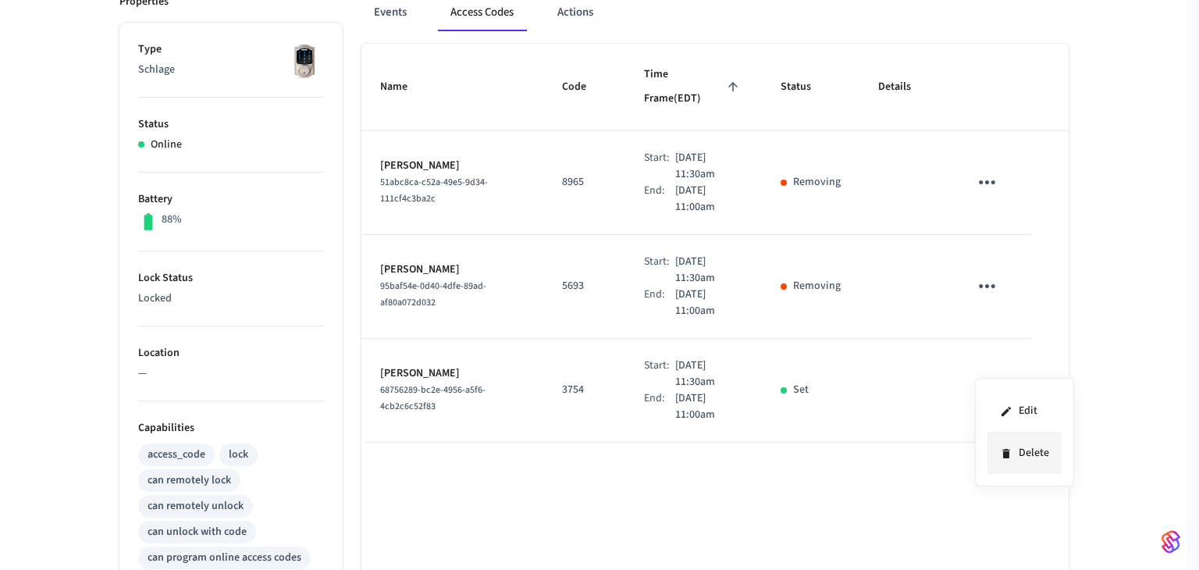
click at [1024, 460] on li "Delete" at bounding box center [1024, 452] width 74 height 41
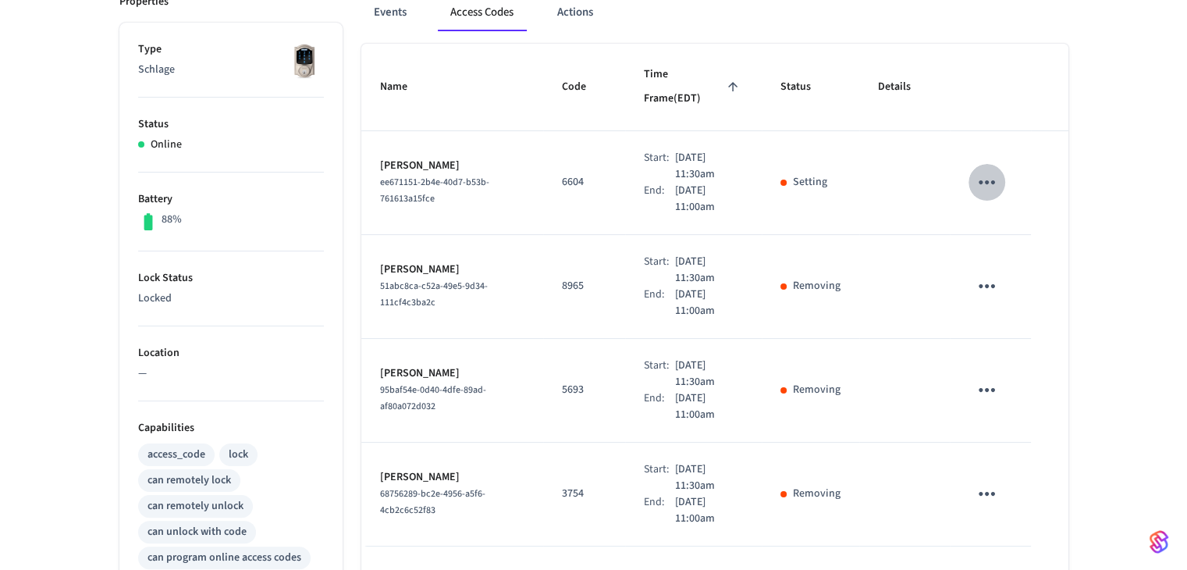
click at [975, 170] on icon "sticky table" at bounding box center [987, 182] width 24 height 24
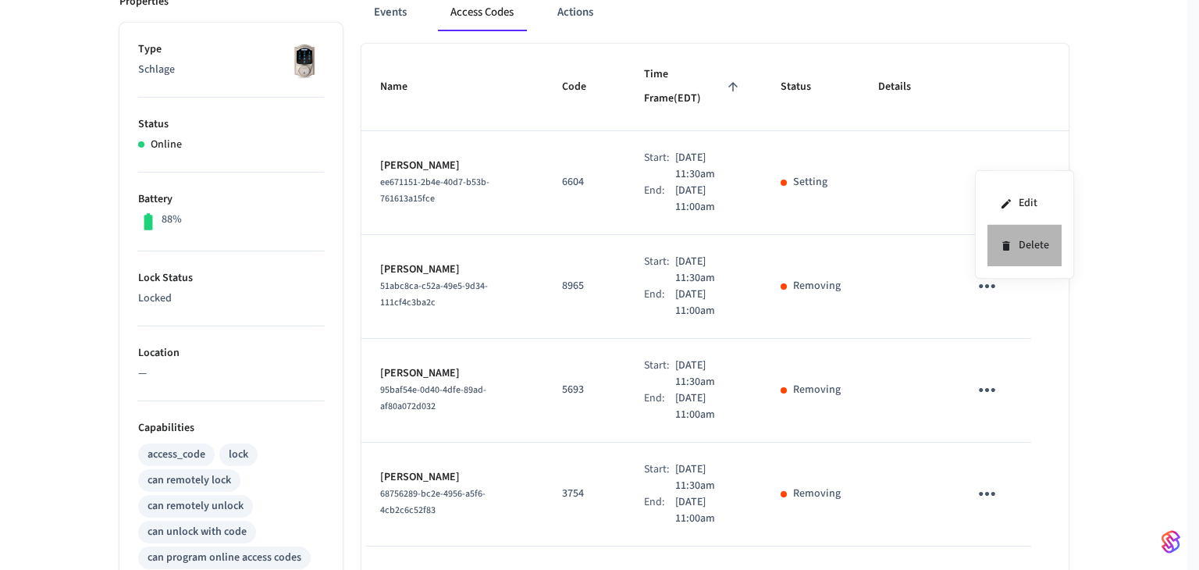
click at [1009, 245] on icon at bounding box center [1006, 246] width 12 height 12
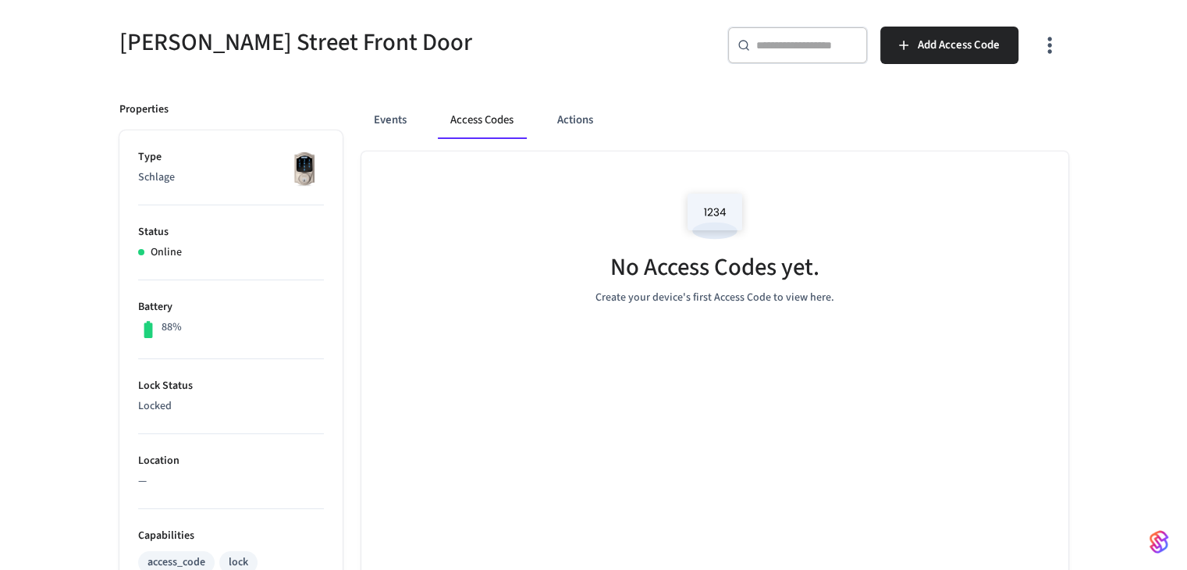
scroll to position [0, 0]
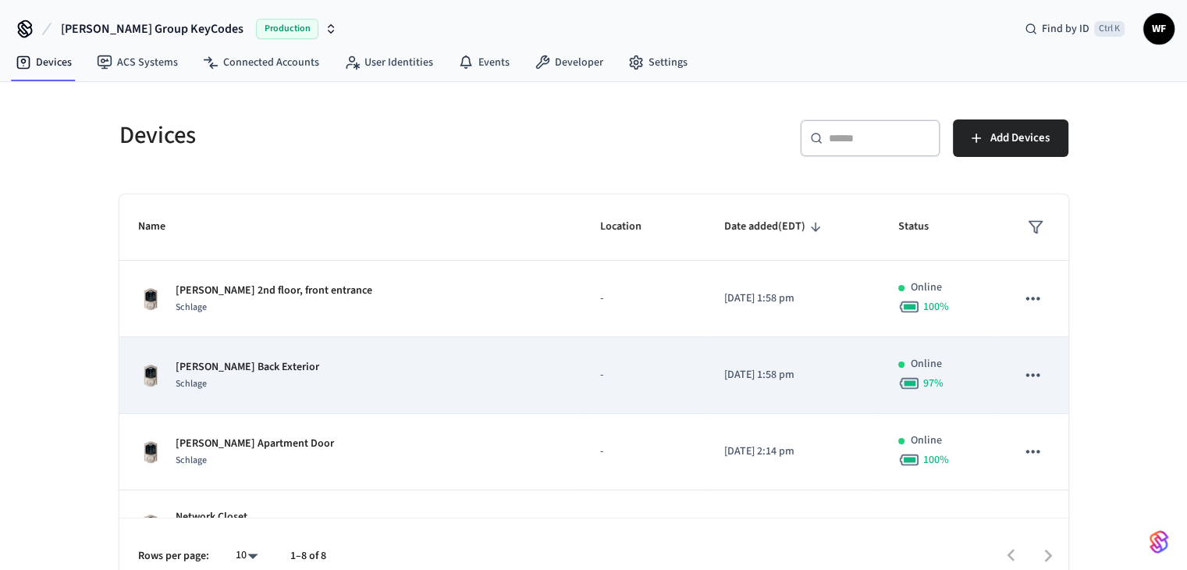
click at [305, 372] on div "[PERSON_NAME] Back Exterior Schlage" at bounding box center [350, 375] width 425 height 33
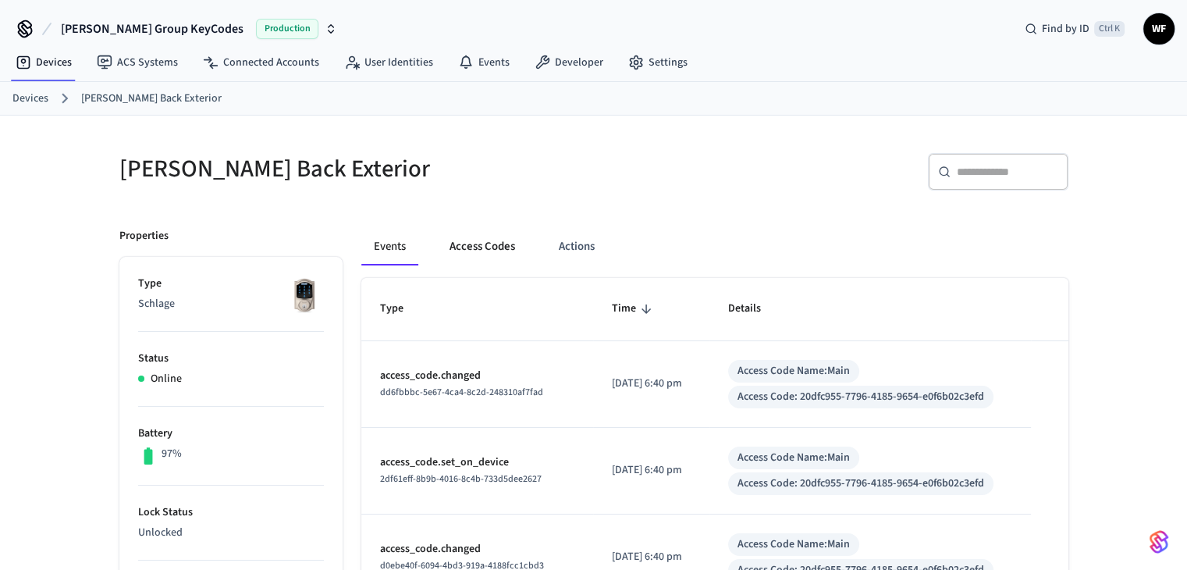
click at [489, 243] on button "Access Codes" at bounding box center [482, 246] width 91 height 37
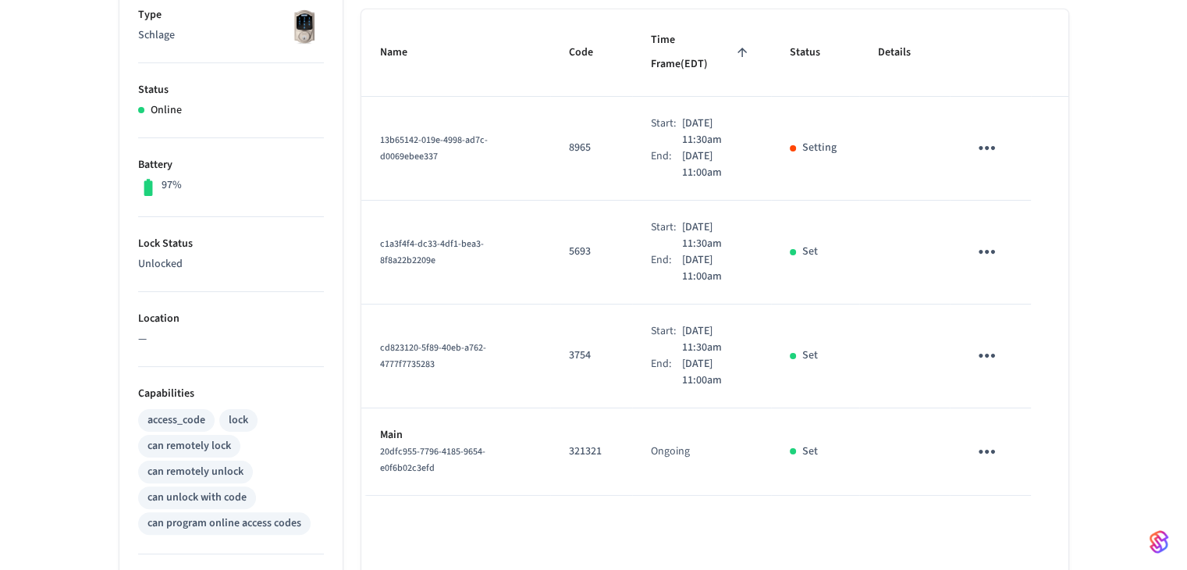
scroll to position [234, 0]
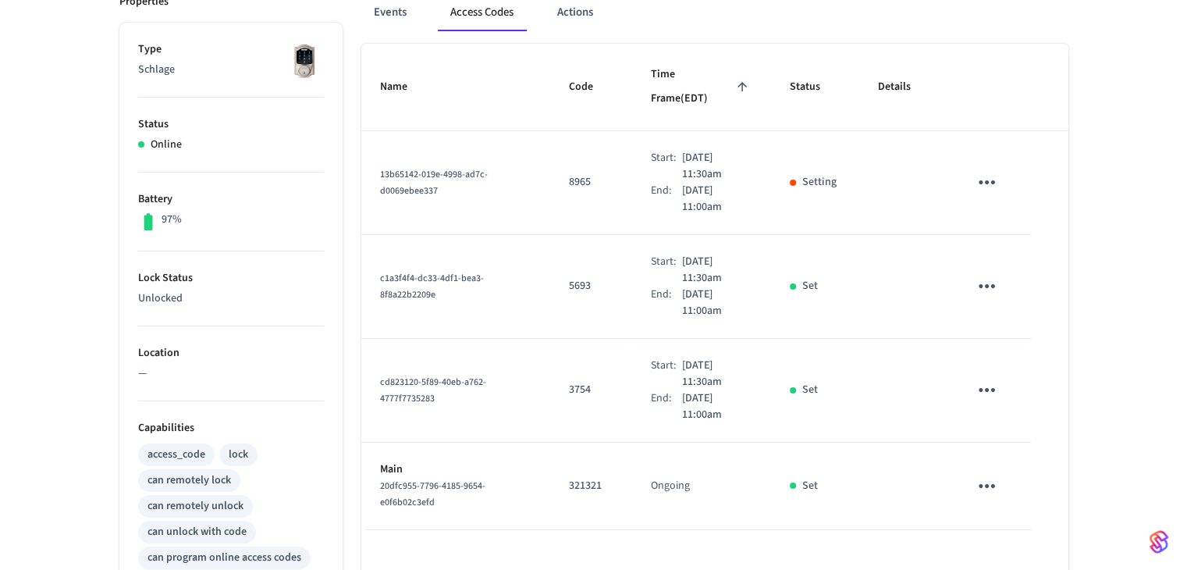
click at [996, 170] on icon "sticky table" at bounding box center [987, 182] width 24 height 24
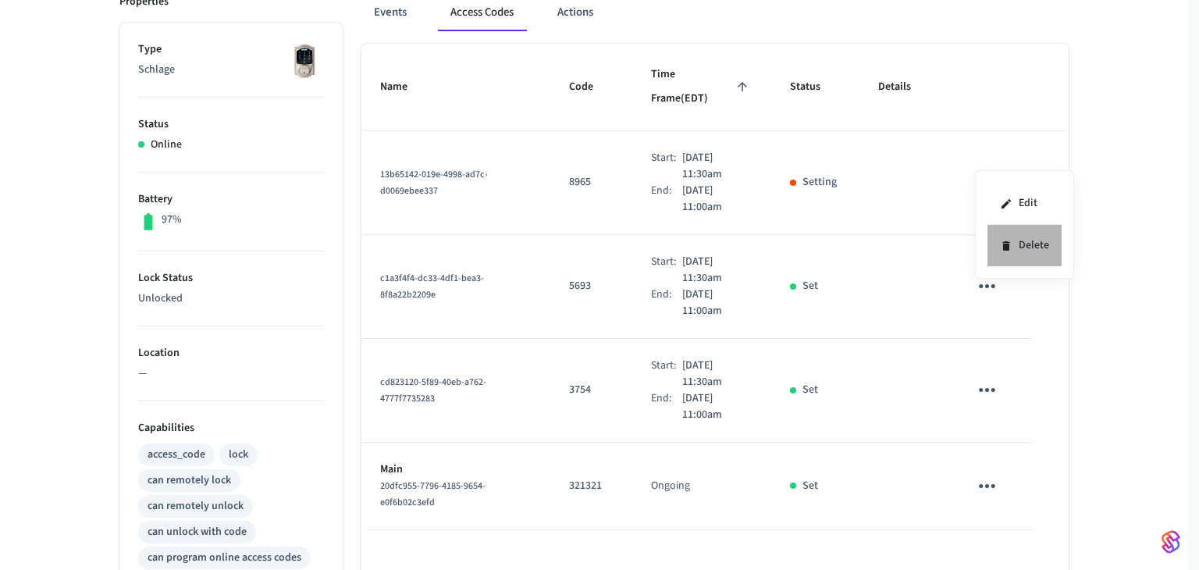
click at [1008, 247] on icon at bounding box center [1005, 245] width 7 height 9
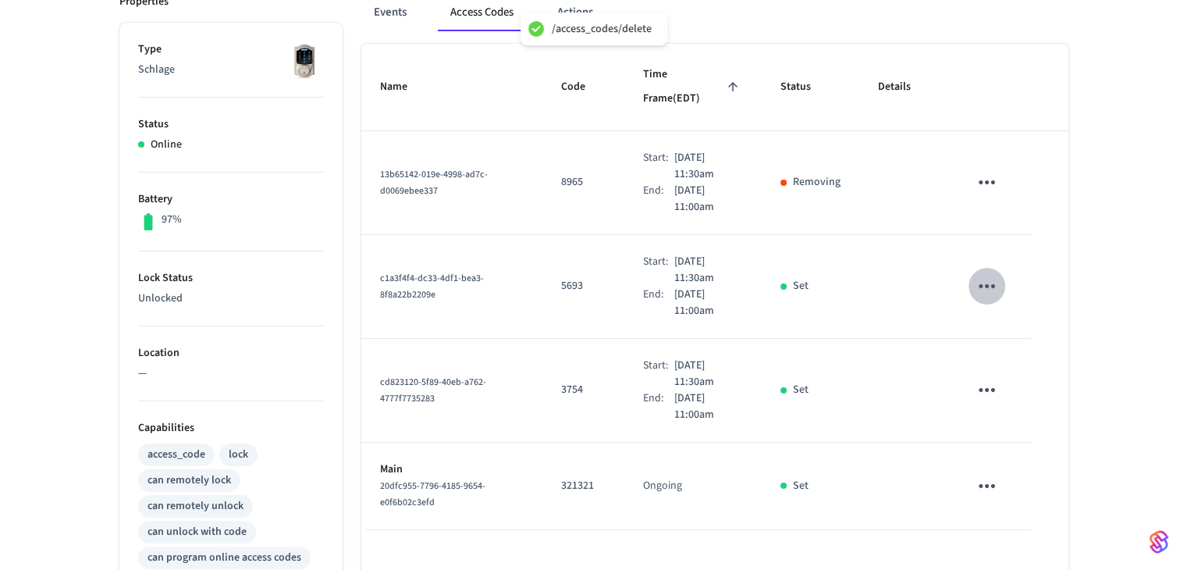
click at [990, 274] on icon "sticky table" at bounding box center [987, 286] width 24 height 24
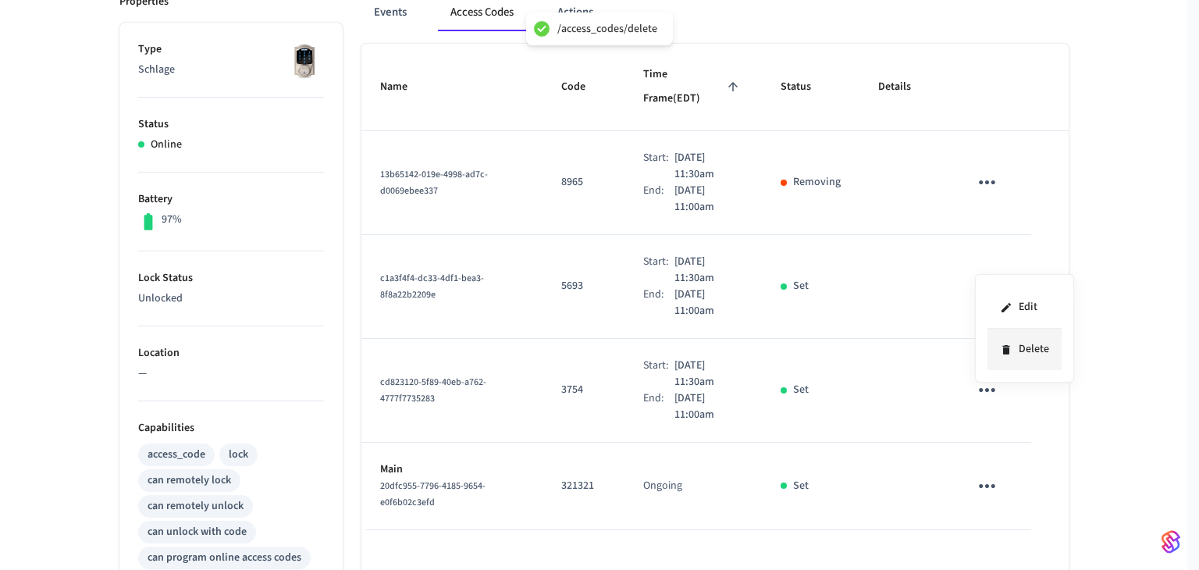
click at [1010, 358] on li "Delete" at bounding box center [1024, 349] width 74 height 41
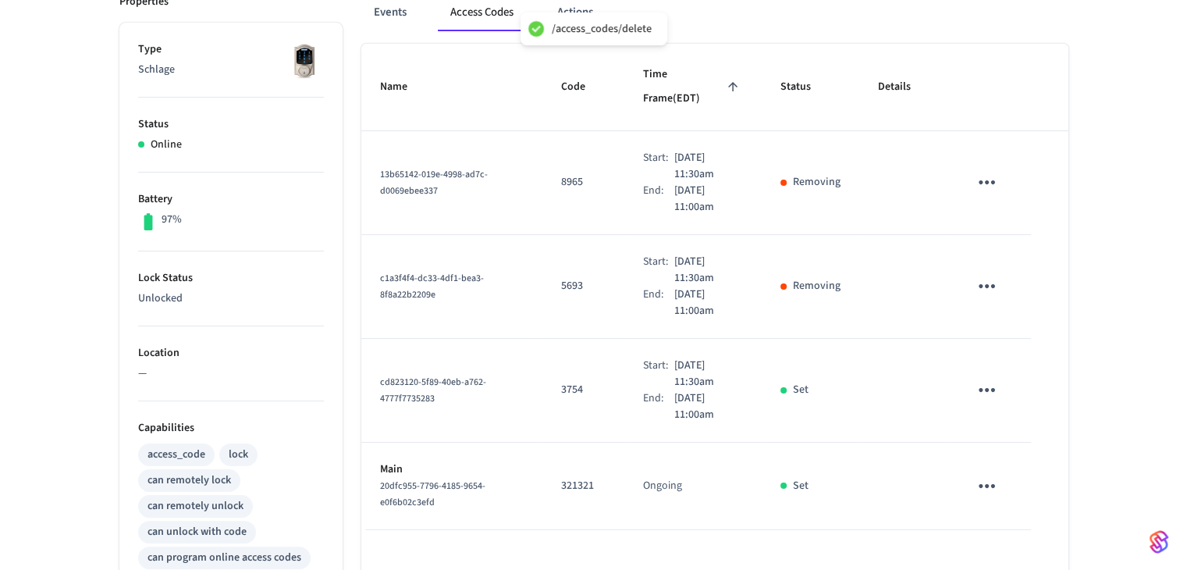
click at [991, 378] on icon "sticky table" at bounding box center [987, 390] width 24 height 24
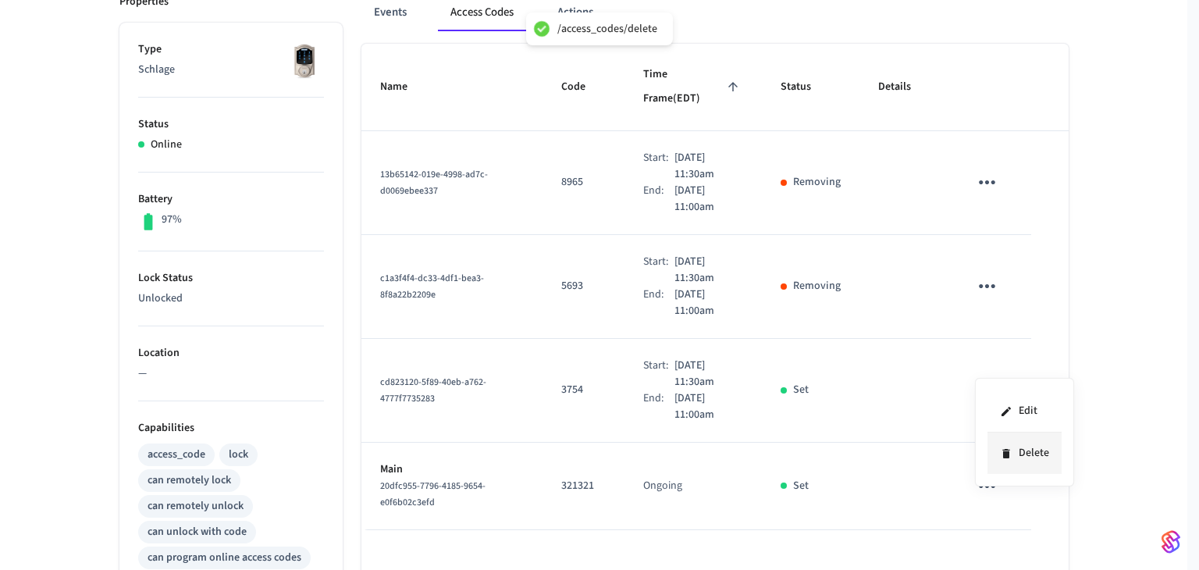
click at [1025, 447] on li "Delete" at bounding box center [1024, 452] width 74 height 41
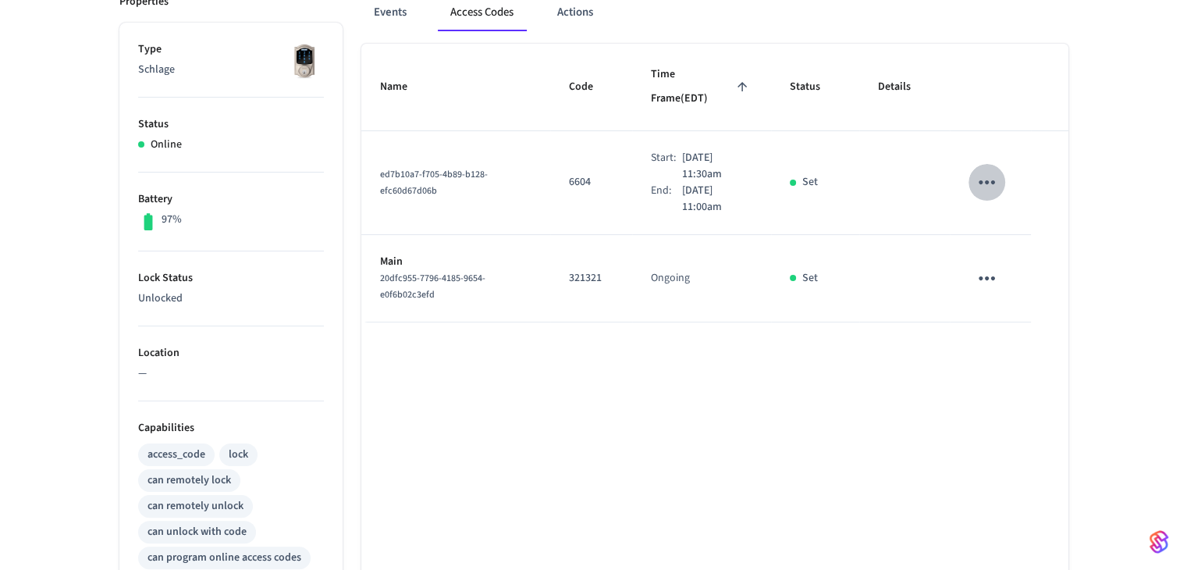
click at [983, 170] on icon "sticky table" at bounding box center [987, 182] width 24 height 24
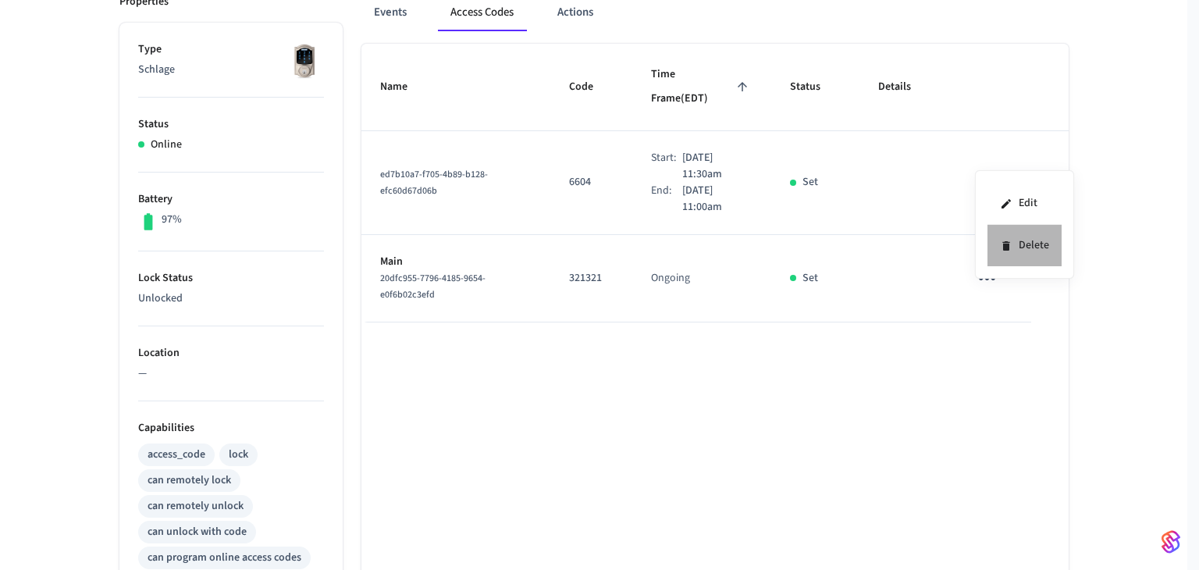
click at [1012, 248] on icon at bounding box center [1006, 246] width 12 height 12
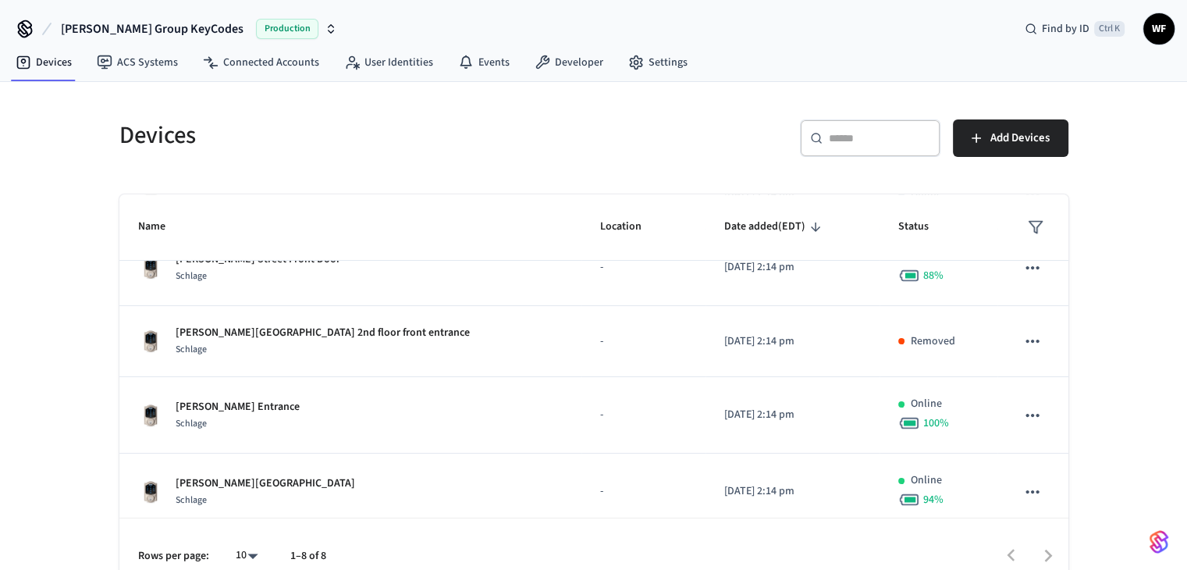
scroll to position [343, 0]
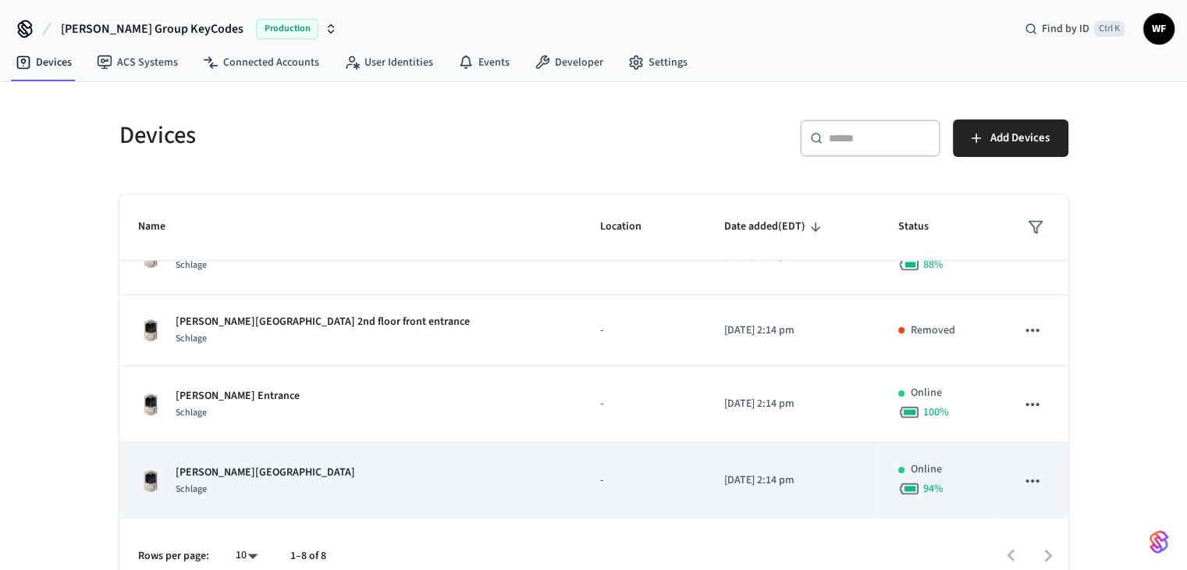
click at [427, 465] on div "[PERSON_NAME][GEOGRAPHIC_DATA] 2nd floor Entrance Schlage" at bounding box center [350, 480] width 425 height 33
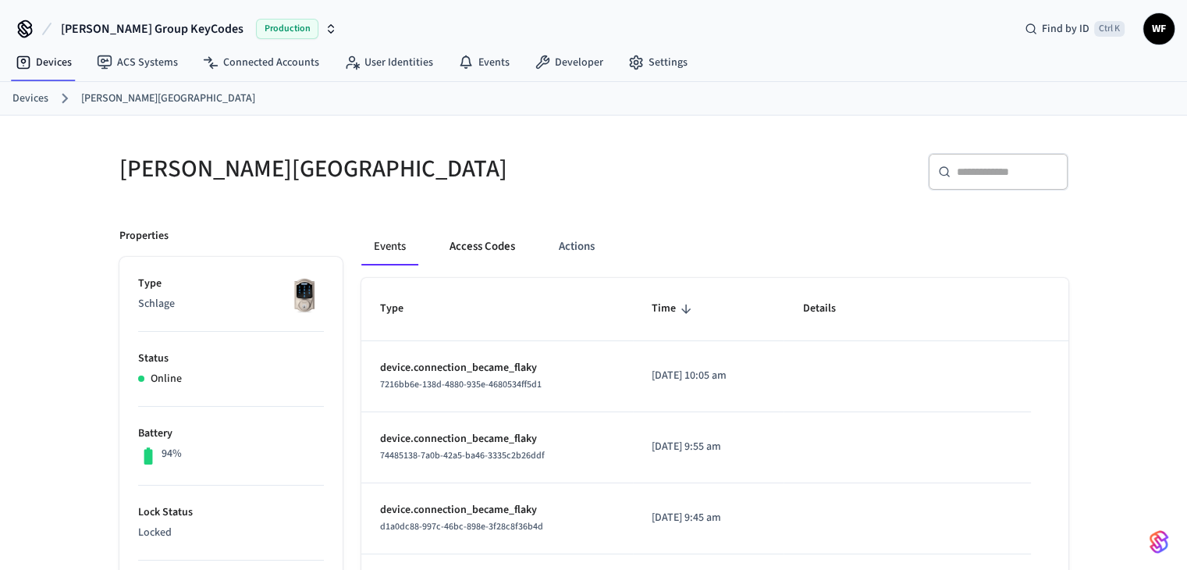
click at [518, 238] on button "Access Codes" at bounding box center [482, 246] width 91 height 37
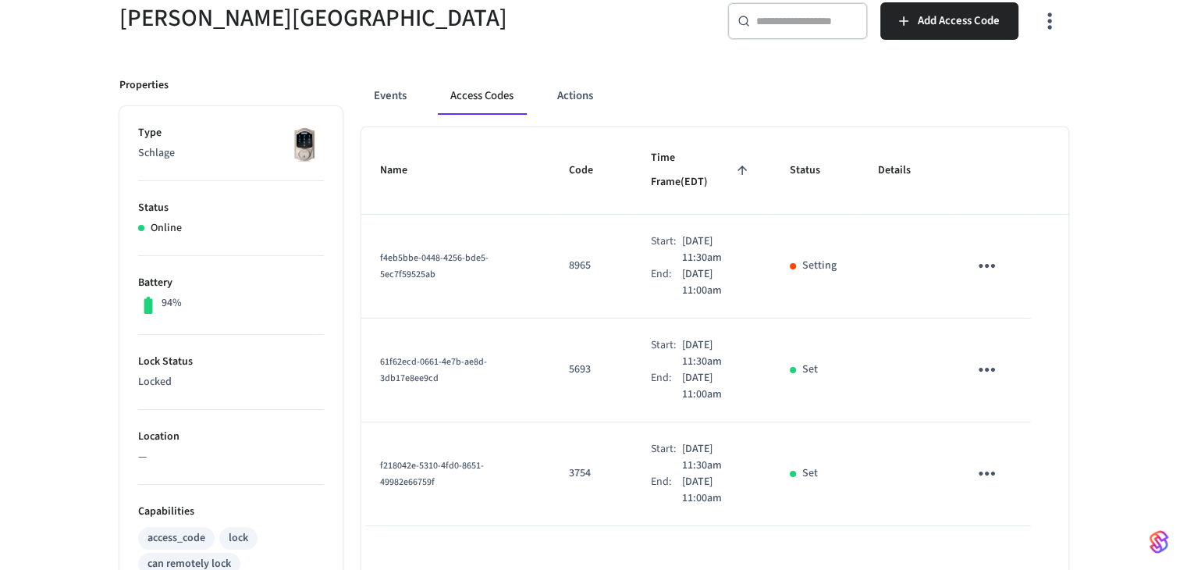
scroll to position [156, 0]
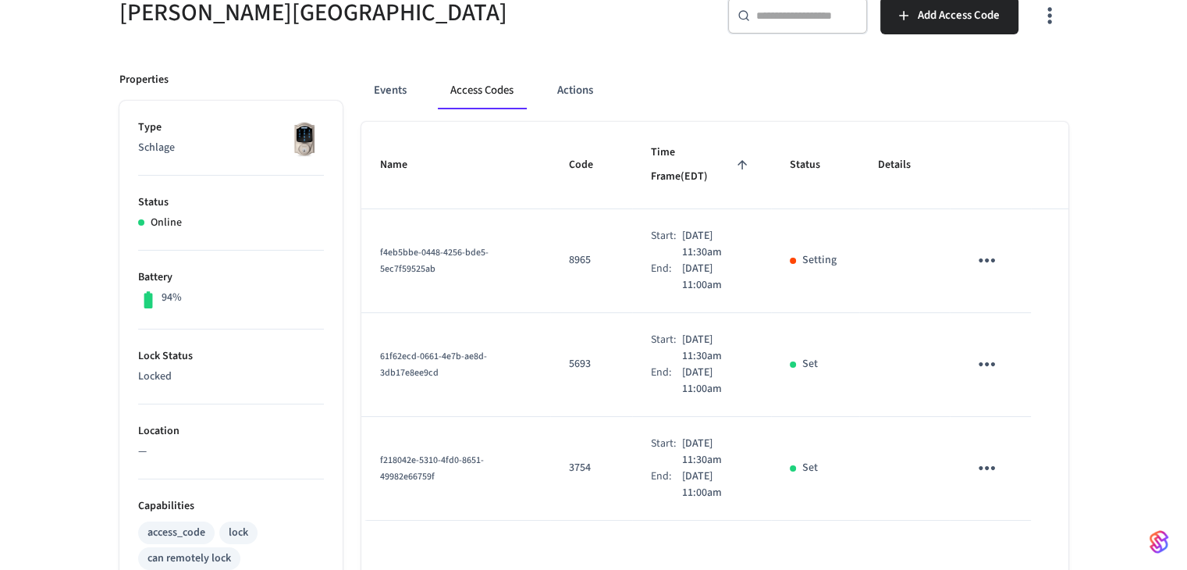
click at [984, 248] on icon "sticky table" at bounding box center [987, 260] width 24 height 24
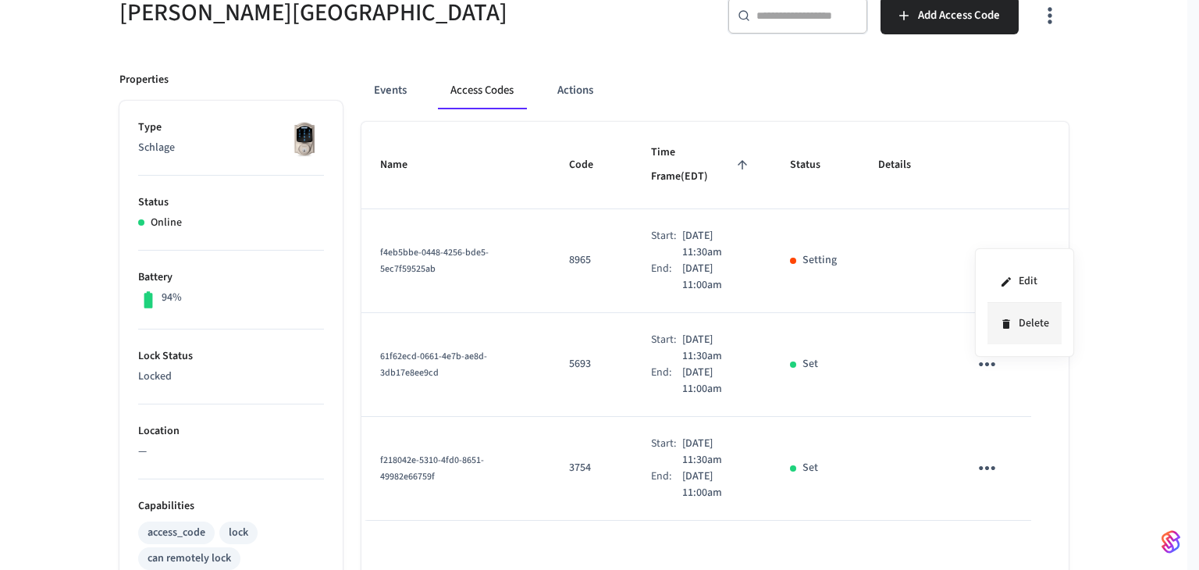
click at [999, 329] on li "Delete" at bounding box center [1024, 323] width 74 height 41
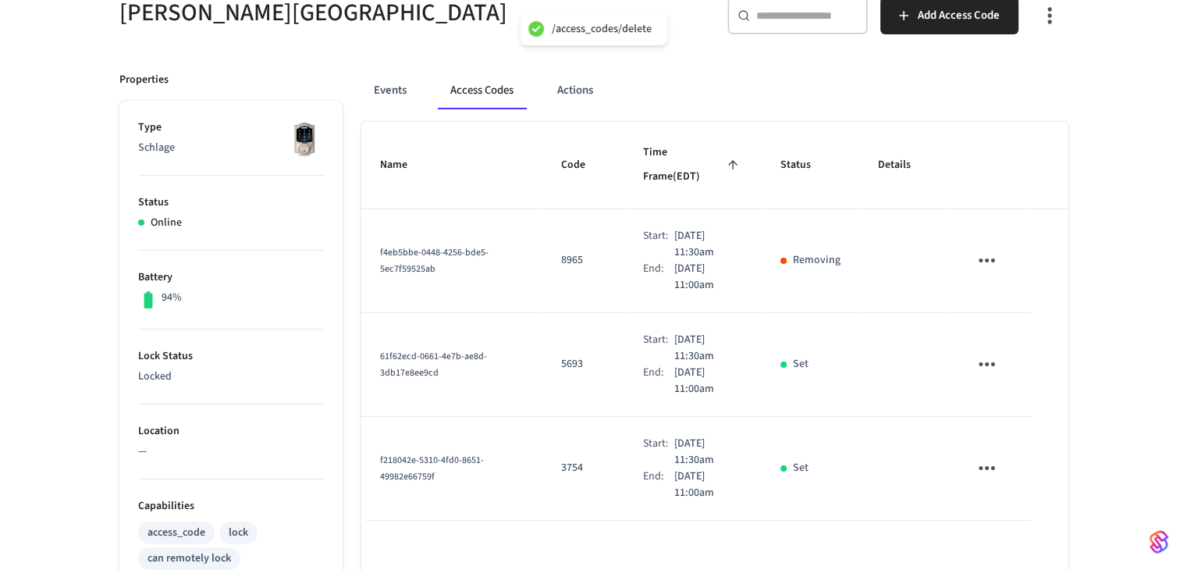
click at [987, 362] on icon "sticky table" at bounding box center [987, 364] width 16 height 4
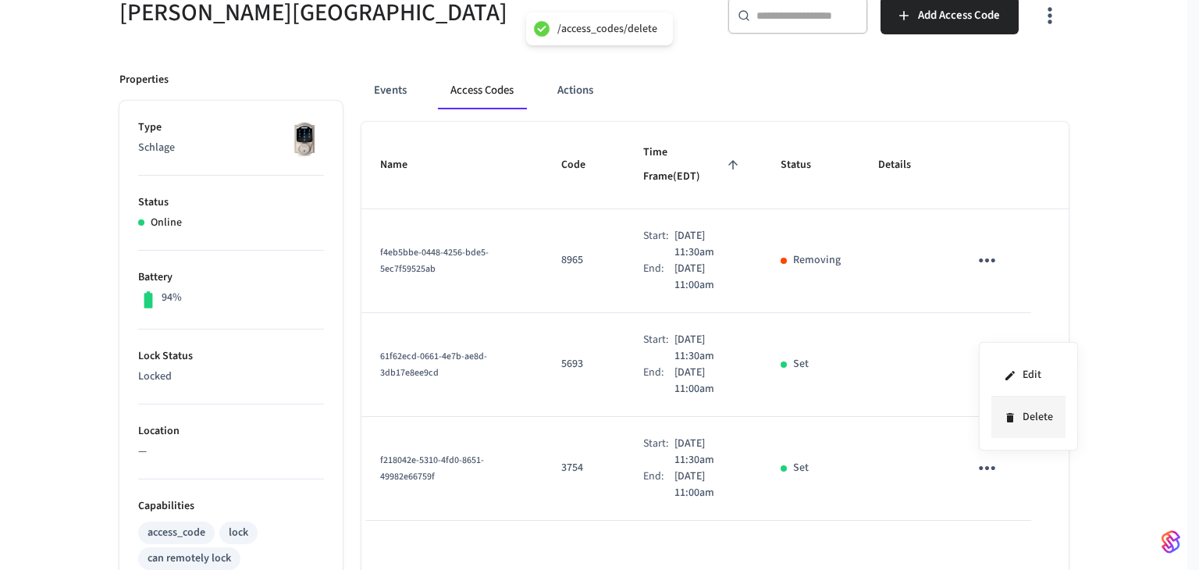
click at [1005, 423] on li "Delete" at bounding box center [1028, 417] width 74 height 41
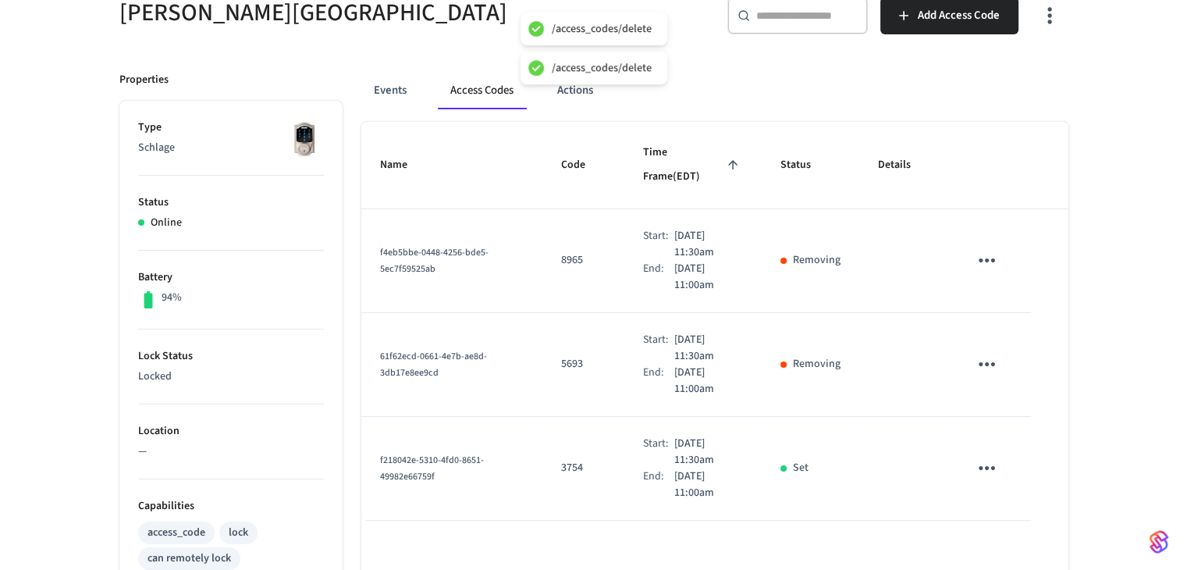
click at [990, 456] on icon "sticky table" at bounding box center [987, 468] width 24 height 24
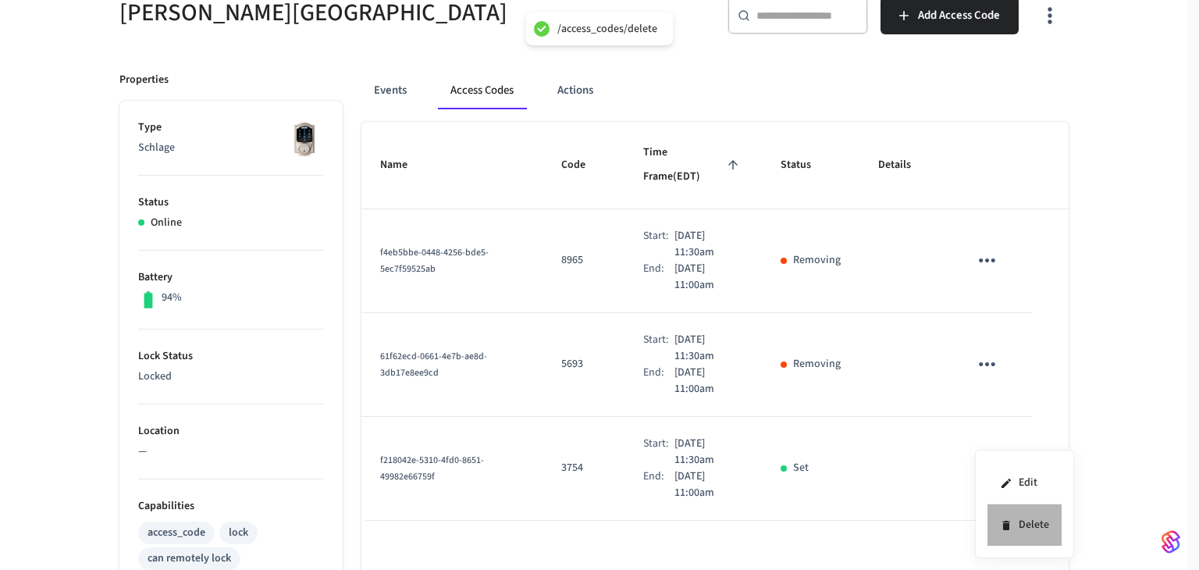
click at [1035, 522] on li "Delete" at bounding box center [1024, 524] width 74 height 41
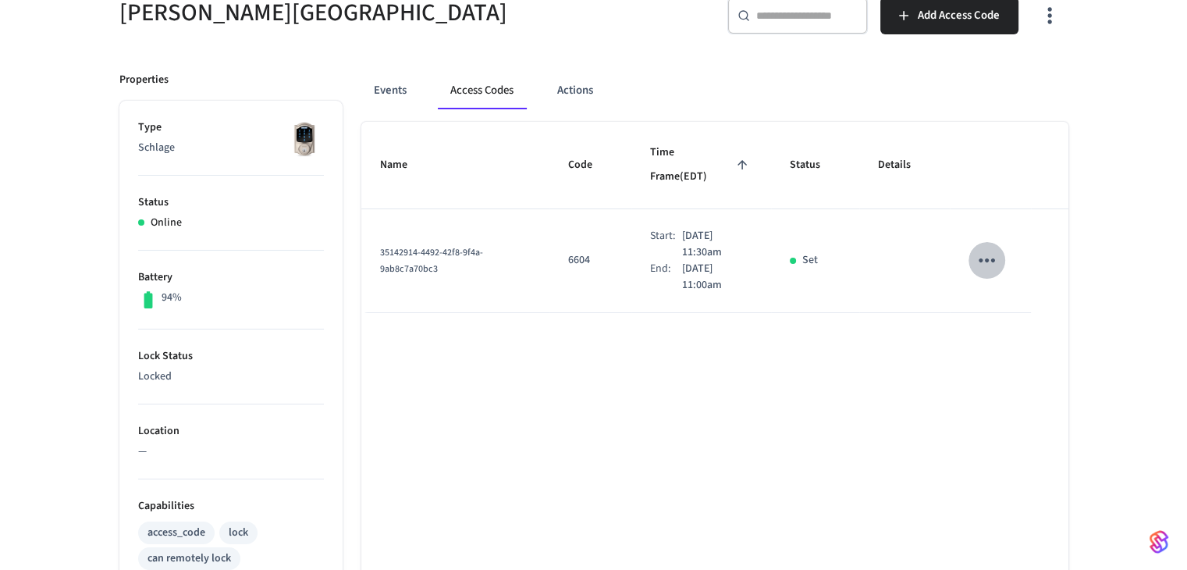
click at [996, 248] on icon "sticky table" at bounding box center [987, 260] width 24 height 24
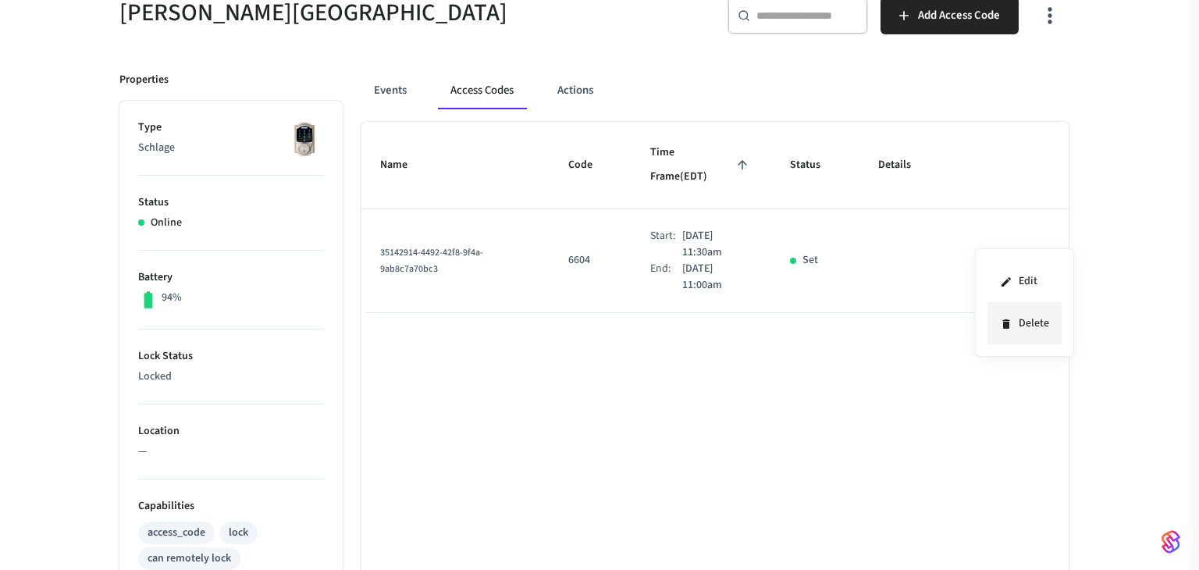
click at [1016, 333] on li "Delete" at bounding box center [1024, 323] width 74 height 41
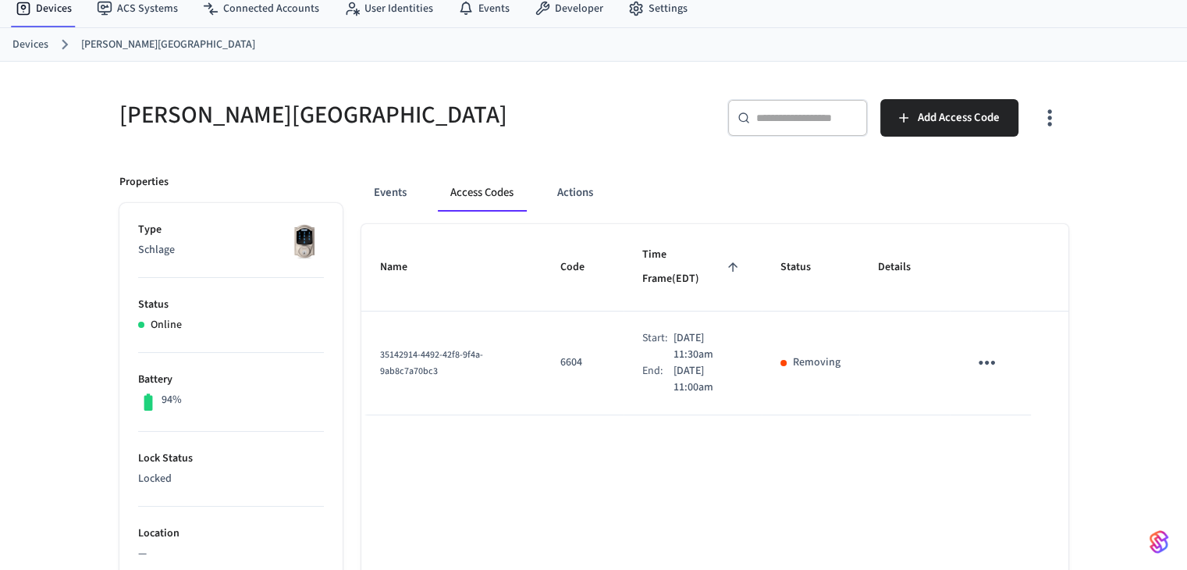
scroll to position [0, 0]
